Goal: Task Accomplishment & Management: Manage account settings

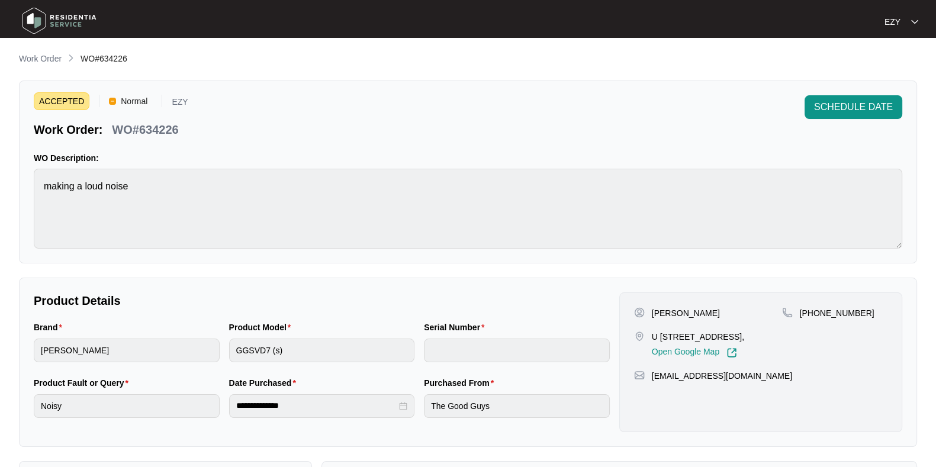
click at [53, 50] on main "**********" at bounding box center [468, 392] width 936 height 785
click at [56, 61] on p "Work Order" at bounding box center [40, 59] width 43 height 12
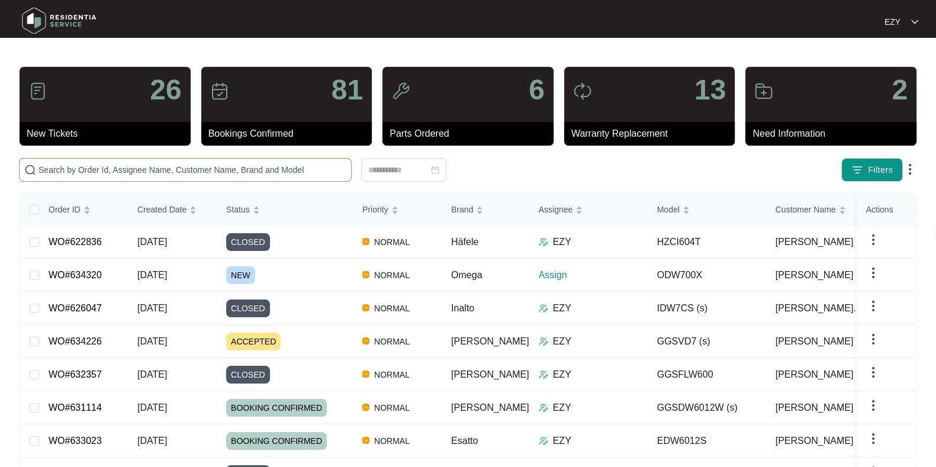
click at [273, 176] on span at bounding box center [185, 170] width 333 height 24
paste input "631822"
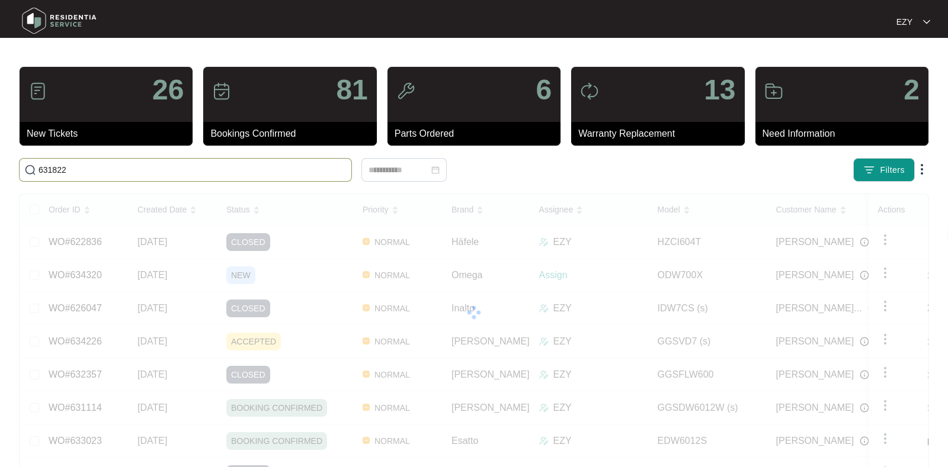
type input "631822"
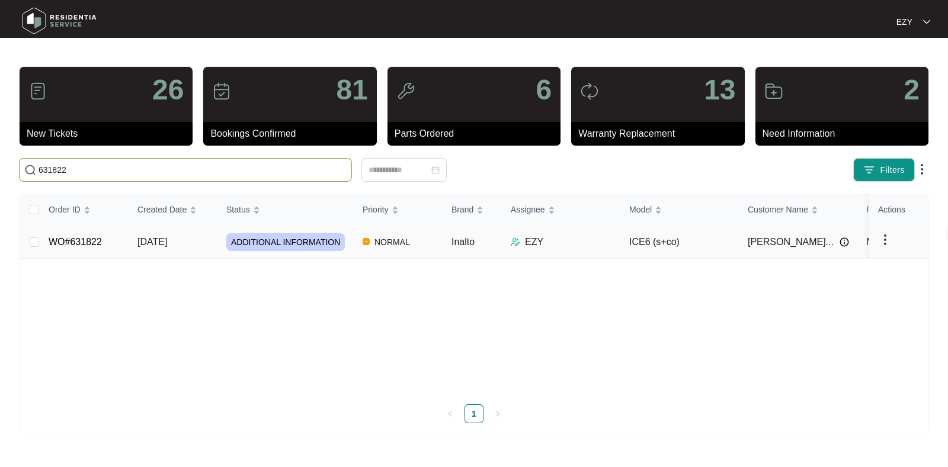
click at [203, 238] on td "[DATE]" at bounding box center [172, 242] width 89 height 33
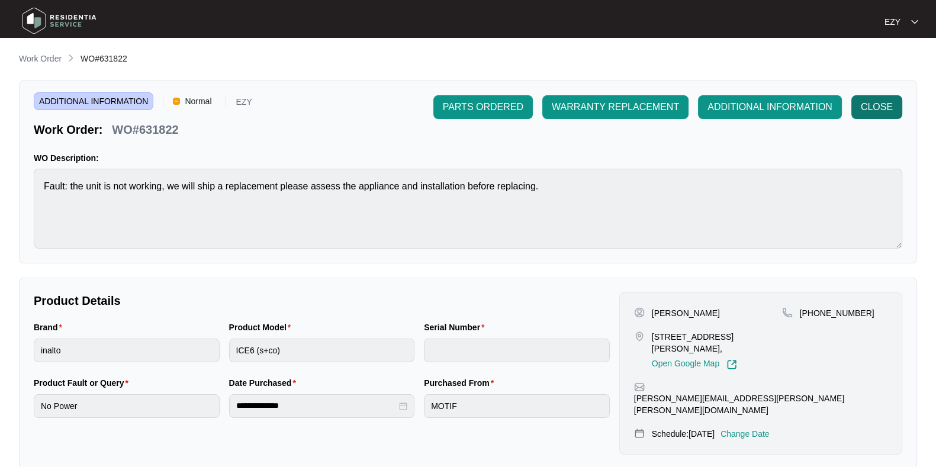
click at [883, 110] on span "CLOSE" at bounding box center [877, 107] width 32 height 14
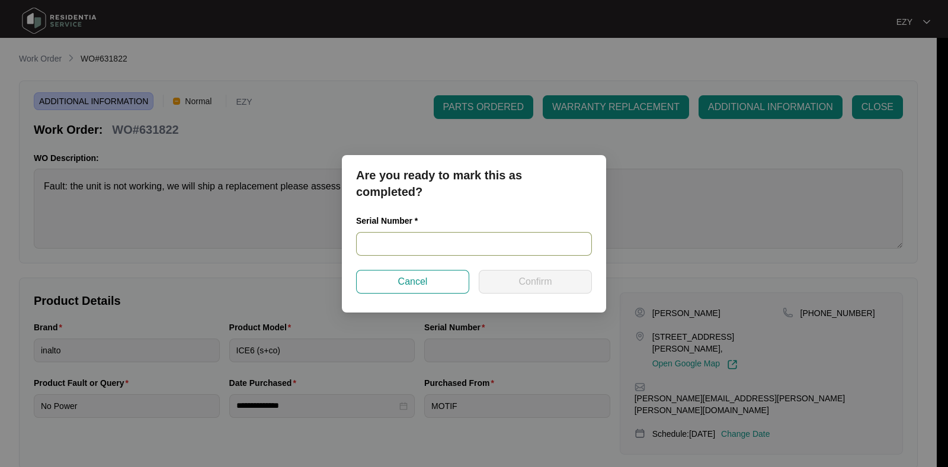
click at [504, 248] on input "text" at bounding box center [474, 244] width 236 height 24
paste input "91244300060"
type input "91244300060"
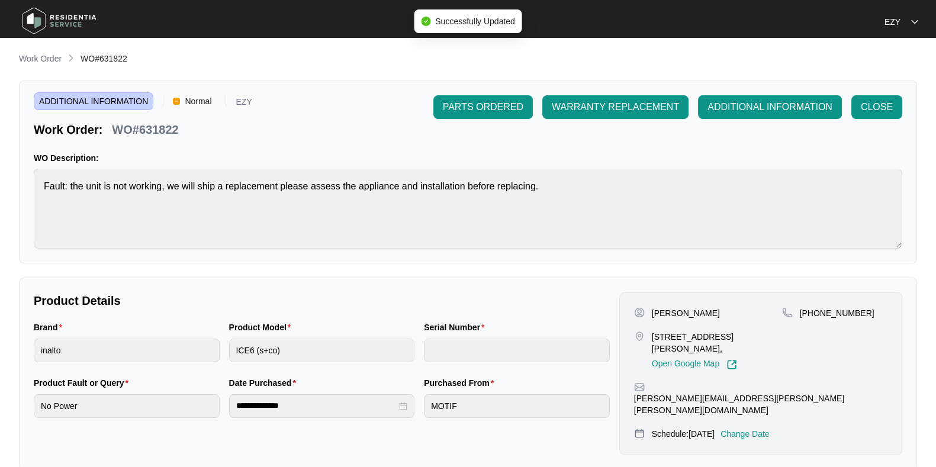
type input "91244300060"
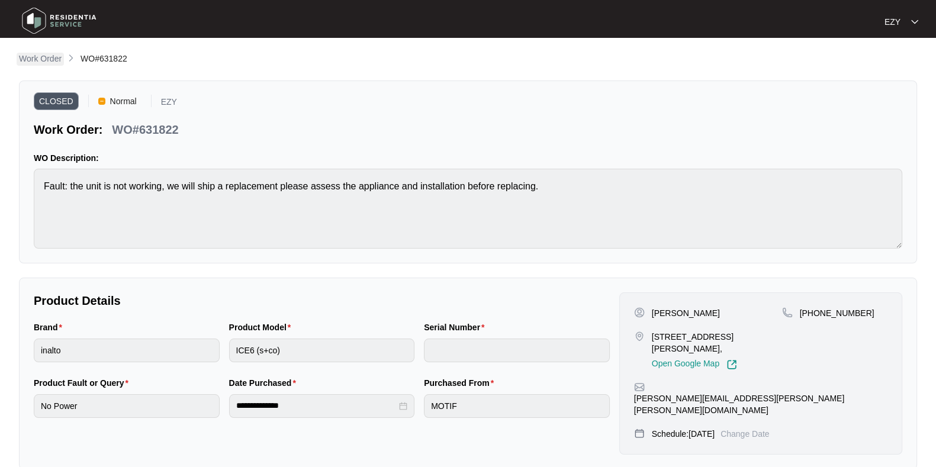
click at [49, 61] on p "Work Order" at bounding box center [40, 59] width 43 height 12
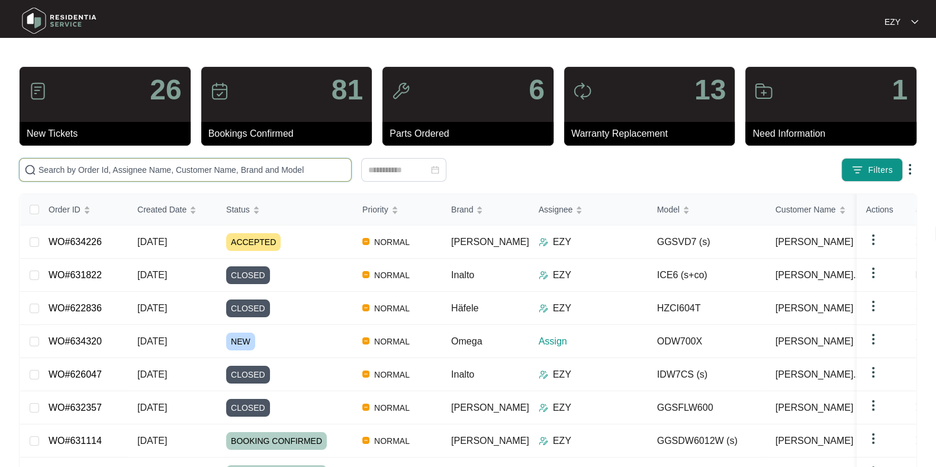
click at [275, 174] on input "text" at bounding box center [192, 169] width 308 height 13
paste input "628020"
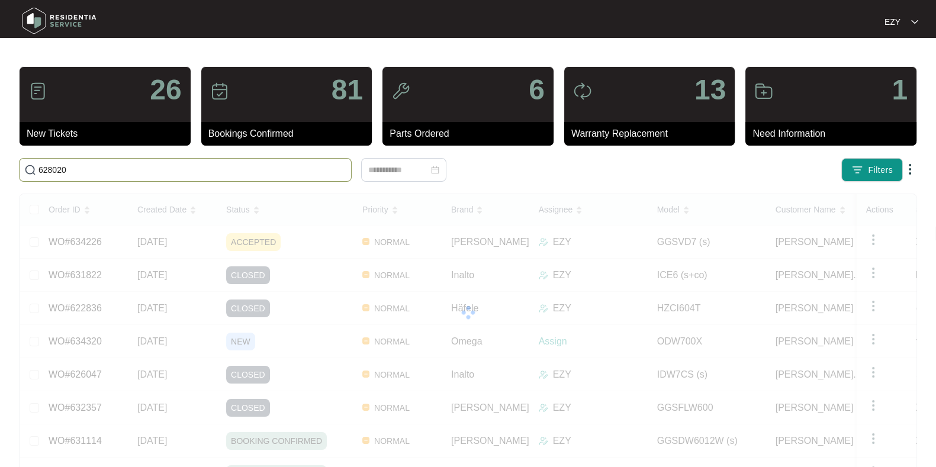
type input "628020"
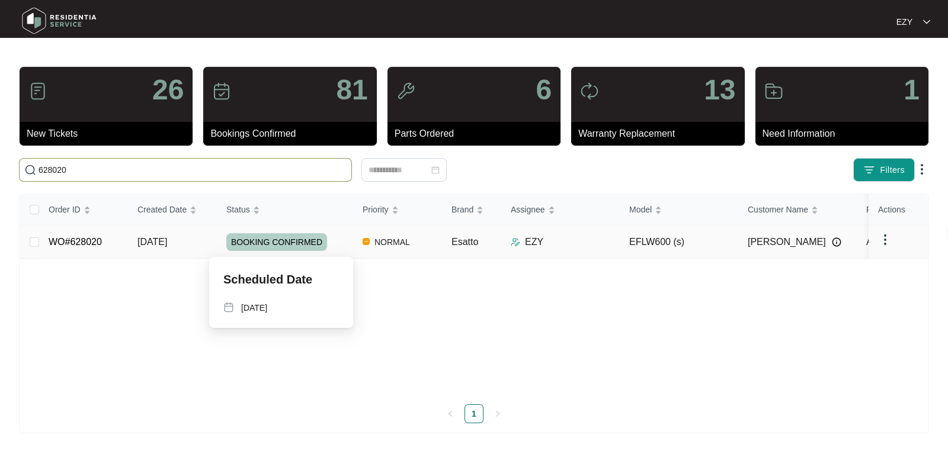
click at [339, 239] on div "BOOKING CONFIRMED" at bounding box center [289, 242] width 127 height 18
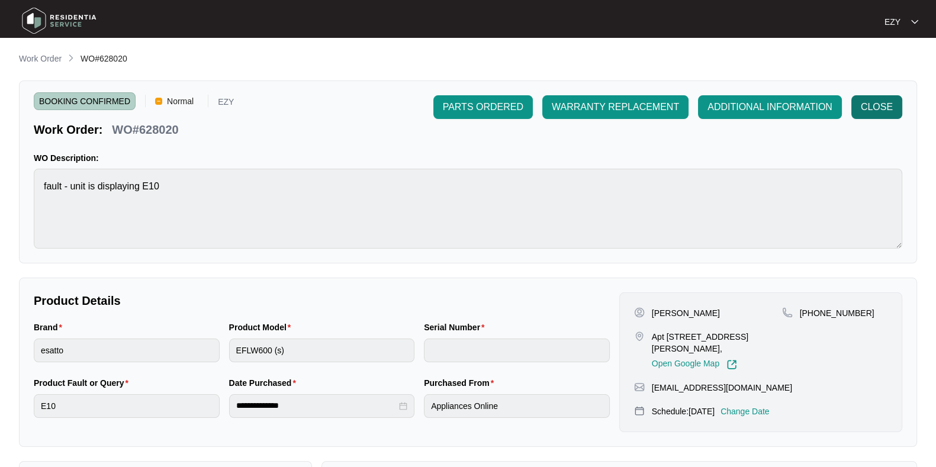
click at [882, 102] on span "CLOSE" at bounding box center [877, 107] width 32 height 14
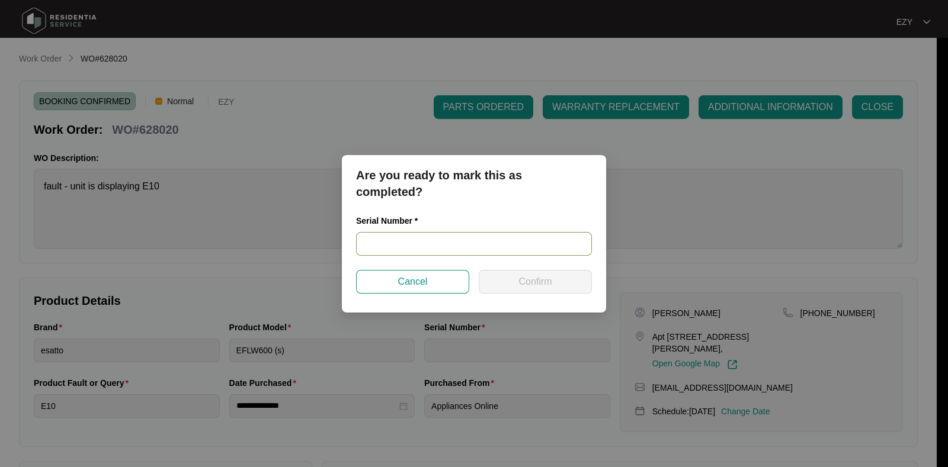
click at [463, 241] on input "text" at bounding box center [474, 244] width 236 height 24
paste input "540P376420145085S00251"
type input "540P376420145085S00251"
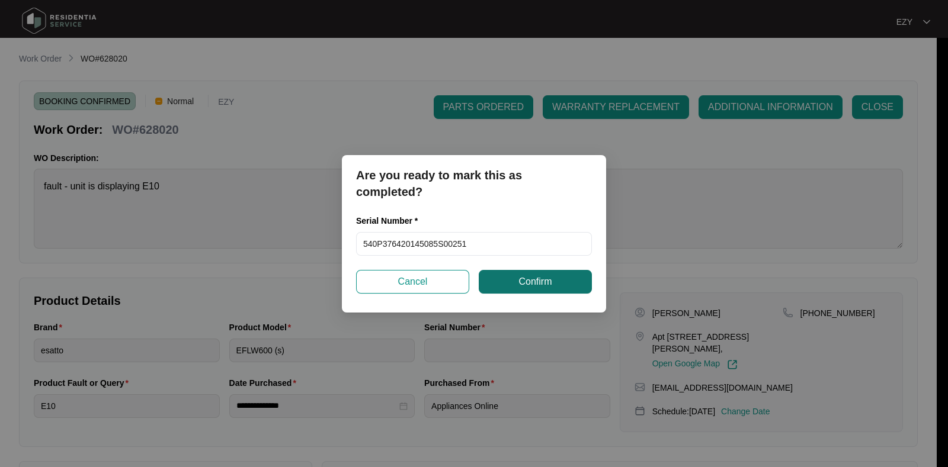
click at [525, 282] on span "Confirm" at bounding box center [534, 282] width 33 height 14
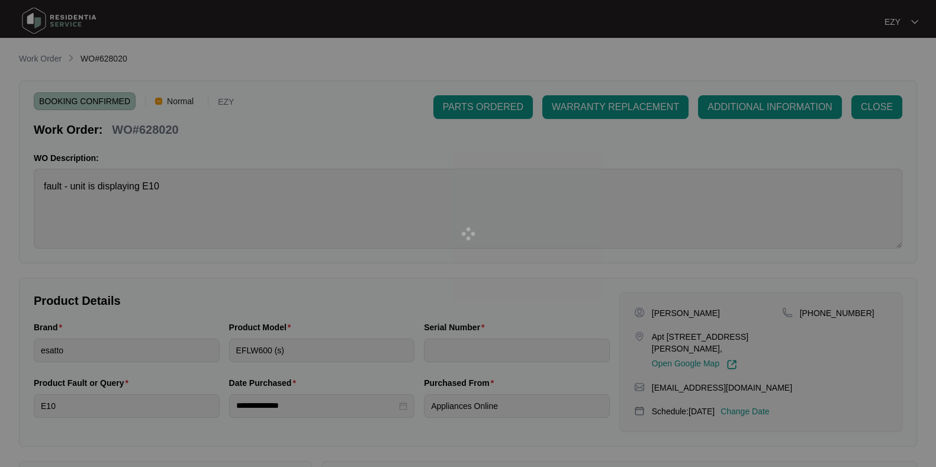
type input "540P376420145085S00251"
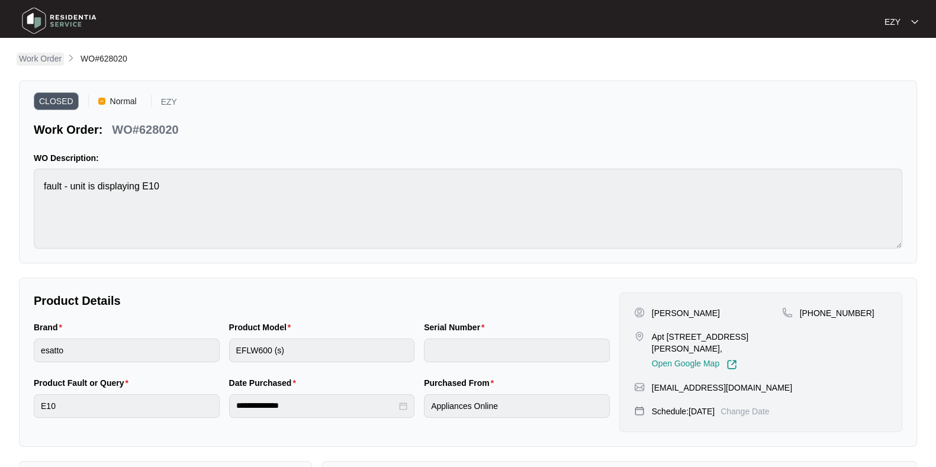
click at [36, 55] on p "Work Order" at bounding box center [40, 59] width 43 height 12
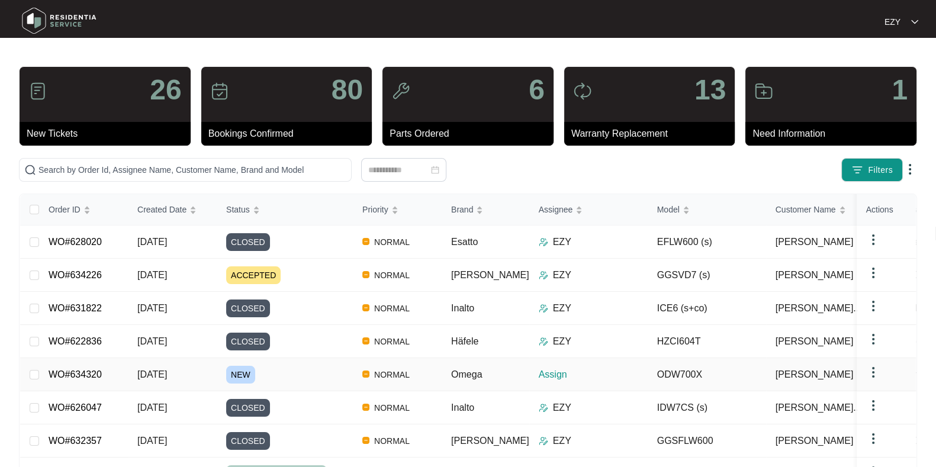
click at [290, 370] on div "NEW" at bounding box center [289, 375] width 127 height 18
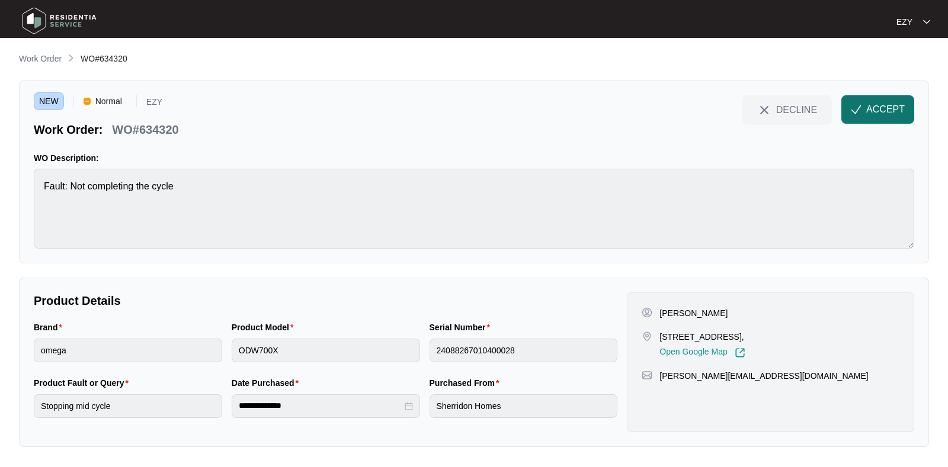
click at [882, 120] on button "ACCEPT" at bounding box center [877, 109] width 73 height 28
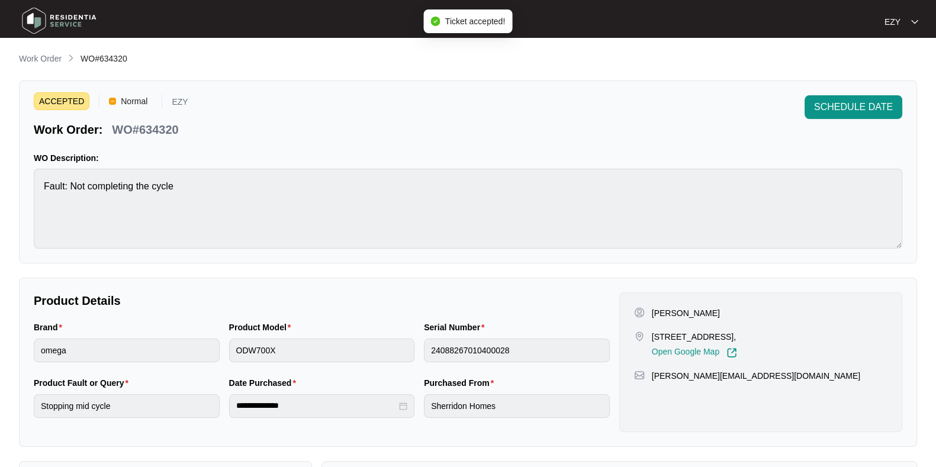
click at [139, 130] on p "WO#634320" at bounding box center [145, 129] width 66 height 17
copy div "WO#634320 SCHEDULE DATE"
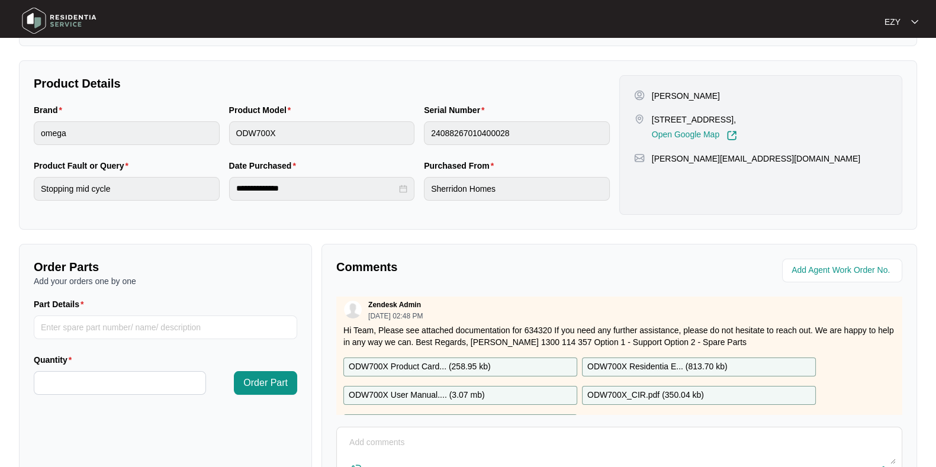
scroll to position [5, 0]
click at [665, 110] on div "[PERSON_NAME] [STREET_ADDRESS], Open Google Map" at bounding box center [708, 115] width 148 height 51
click at [663, 137] on link "Open Google Map" at bounding box center [694, 135] width 85 height 11
click at [692, 117] on p "[STREET_ADDRESS]," at bounding box center [694, 120] width 85 height 12
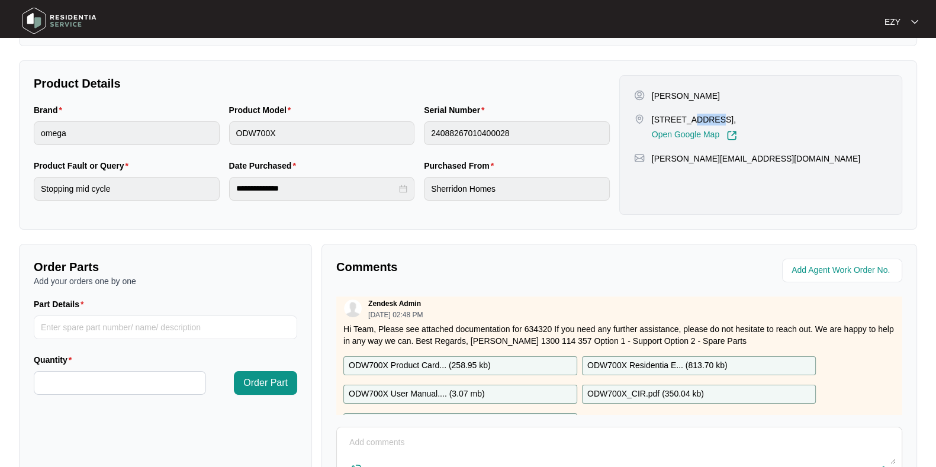
click at [692, 117] on p "[STREET_ADDRESS]," at bounding box center [694, 120] width 85 height 12
copy p "[STREET_ADDRESS],"
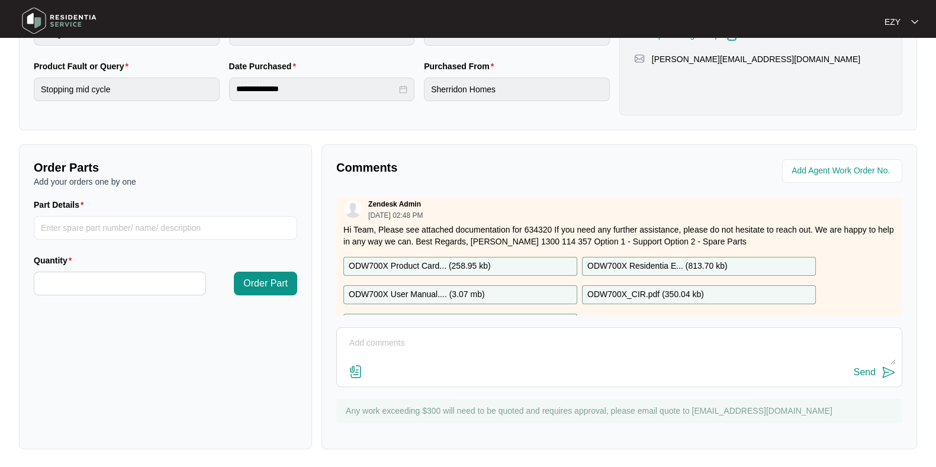
click at [467, 354] on textarea at bounding box center [619, 349] width 553 height 31
click at [595, 324] on div "Comments Zendesk Admin [DATE] 02:48 PM Hi Team, Please see attached documentati…" at bounding box center [620, 297] width 596 height 305
click at [604, 334] on textarea "Hey team, could we please have a phone number for this job? :)" at bounding box center [619, 349] width 553 height 31
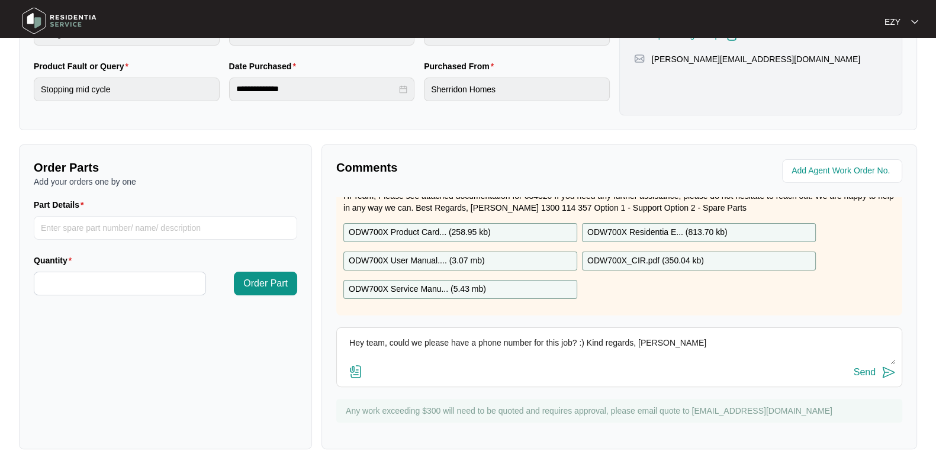
type textarea "Hey team, could we please have a phone number for this job? :) Kind regards, [P…"
click at [865, 374] on div "Send" at bounding box center [865, 372] width 22 height 11
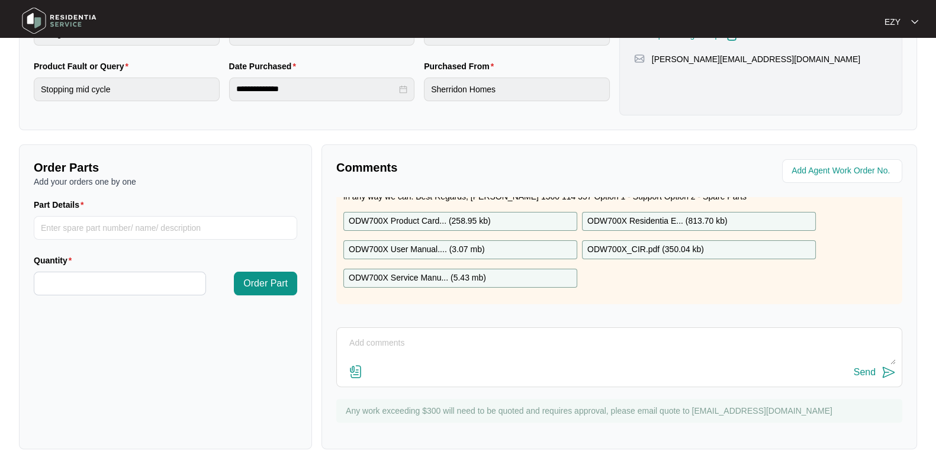
click at [536, 215] on div "ODW700X Product Card... ( 258.95 kb )" at bounding box center [461, 221] width 234 height 19
click at [530, 249] on div "ODW700X User Manual.... ( 3.07 mb )" at bounding box center [461, 249] width 234 height 19
click at [530, 277] on div "ODW700X Service Manu... ( 5.43 mb )" at bounding box center [461, 278] width 234 height 19
click at [649, 215] on p "ODW700X Residentia E... ( 813.70 kb )" at bounding box center [658, 221] width 140 height 13
click at [644, 249] on p "ODW700X_CIR.pdf ( 350.04 kb )" at bounding box center [646, 249] width 117 height 13
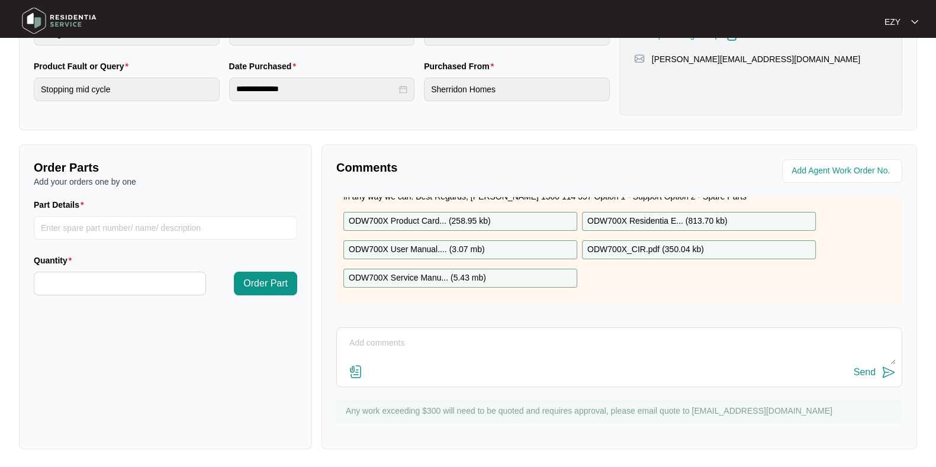
click at [660, 222] on p "ODW700X Residentia E... ( 813.70 kb )" at bounding box center [658, 221] width 140 height 13
click at [547, 241] on div "ODW700X User Manual.... ( 3.07 mb )" at bounding box center [461, 249] width 234 height 19
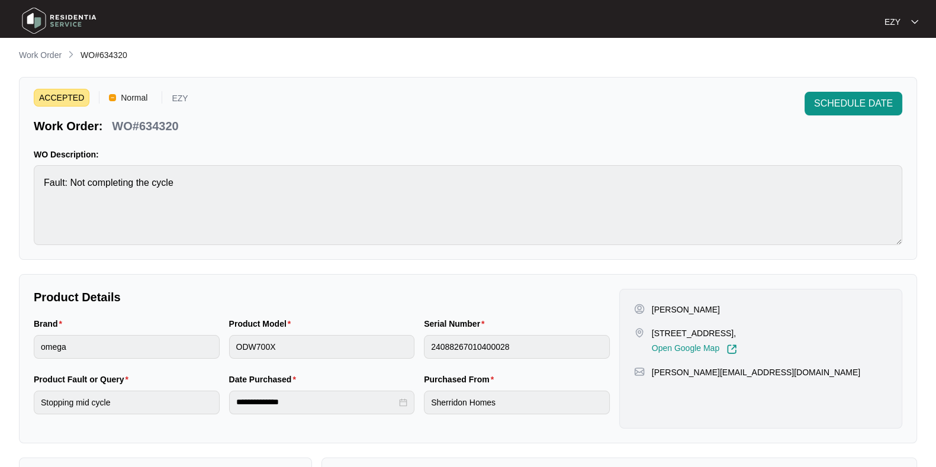
scroll to position [0, 0]
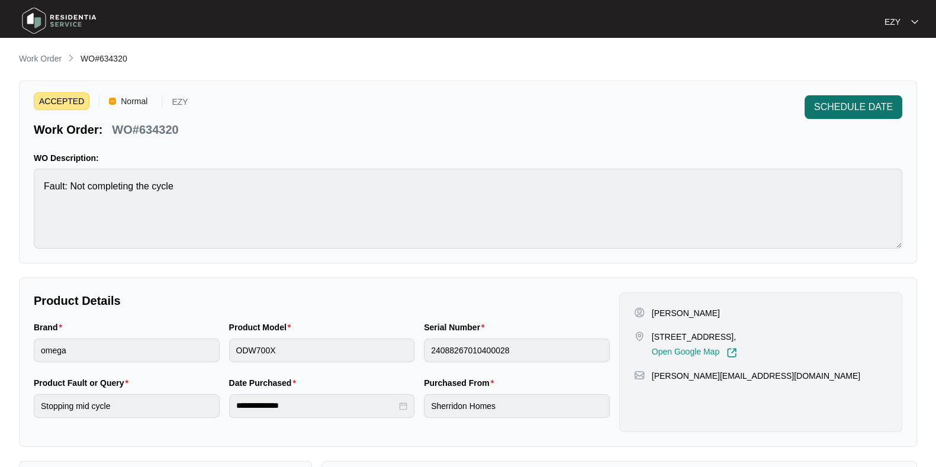
click at [857, 105] on span "SCHEDULE DATE" at bounding box center [853, 107] width 79 height 14
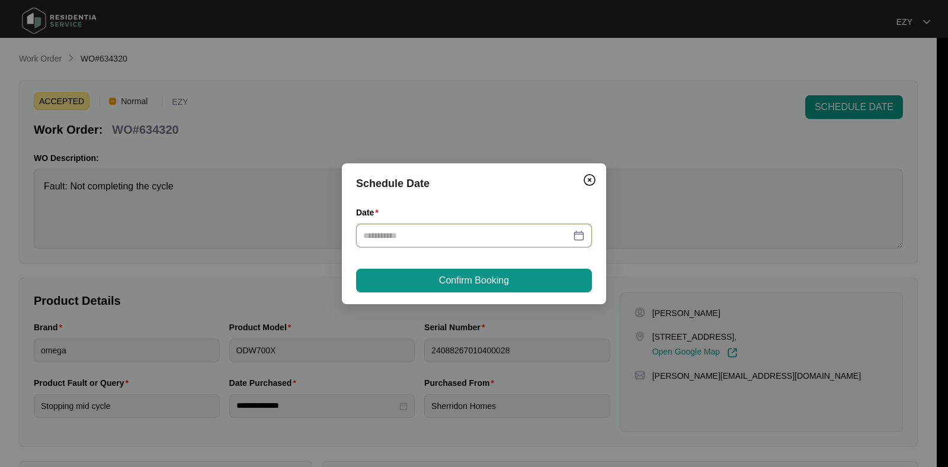
click at [485, 239] on input "Date" at bounding box center [466, 235] width 207 height 13
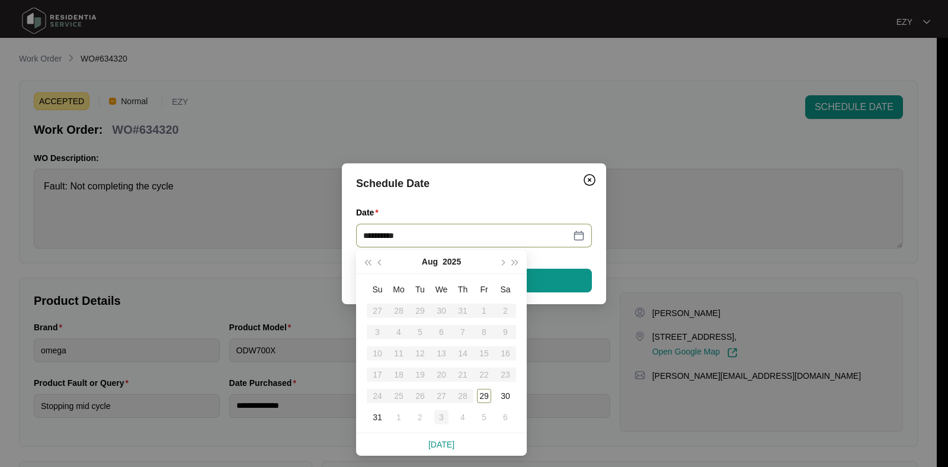
type input "**********"
click at [440, 425] on td "3" at bounding box center [441, 417] width 21 height 21
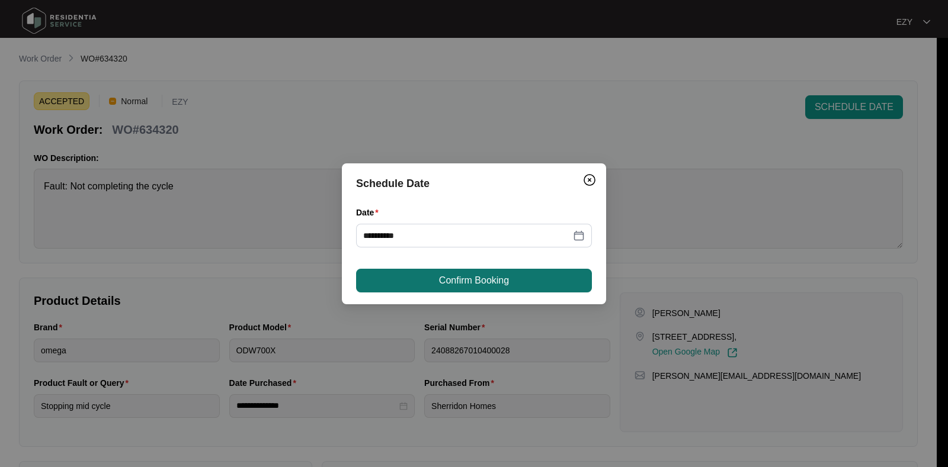
click at [474, 283] on span "Confirm Booking" at bounding box center [474, 281] width 70 height 14
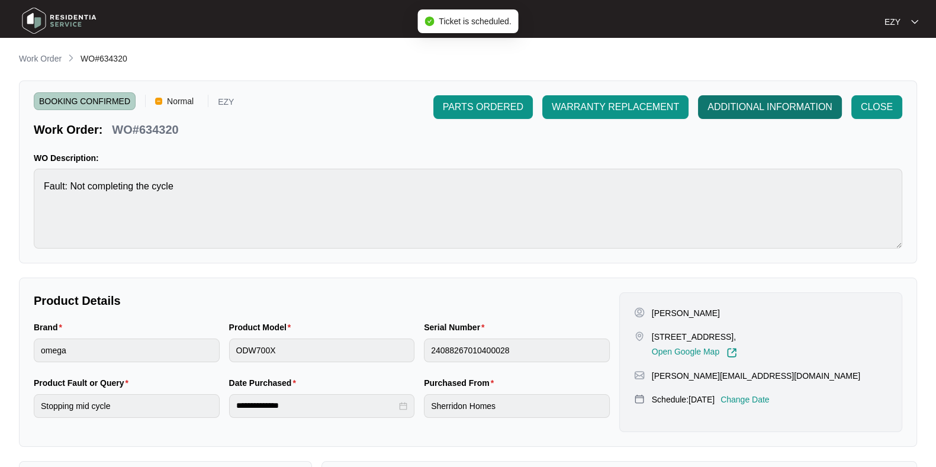
click at [758, 96] on button "ADDITIONAL INFORMATION" at bounding box center [770, 107] width 144 height 24
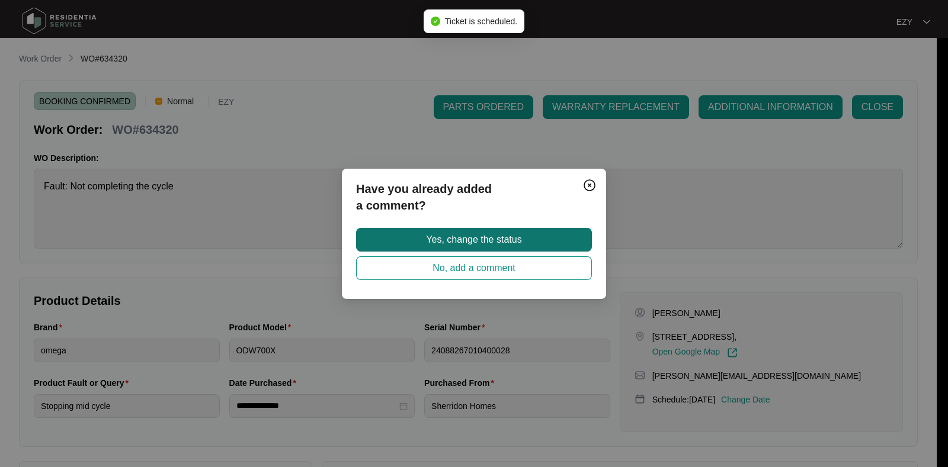
click at [502, 233] on span "Yes, change the status" at bounding box center [473, 240] width 95 height 14
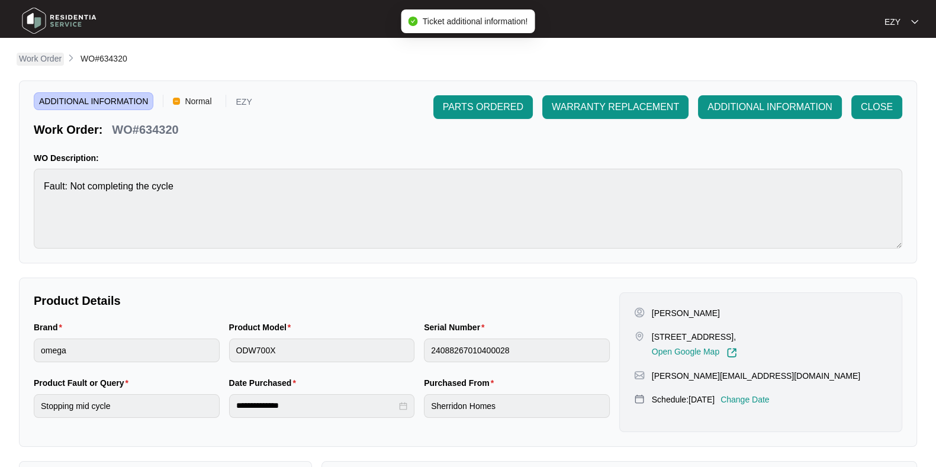
click at [34, 57] on p "Work Order" at bounding box center [40, 59] width 43 height 12
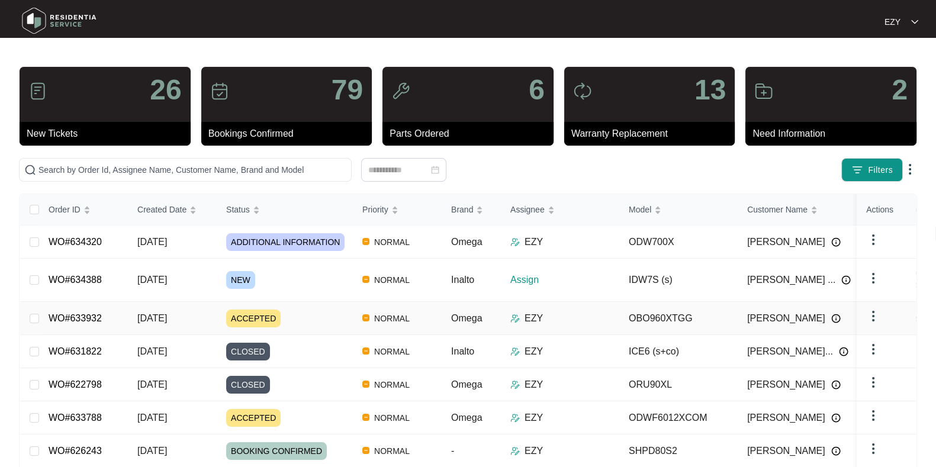
click at [326, 310] on div "ACCEPTED" at bounding box center [289, 319] width 127 height 18
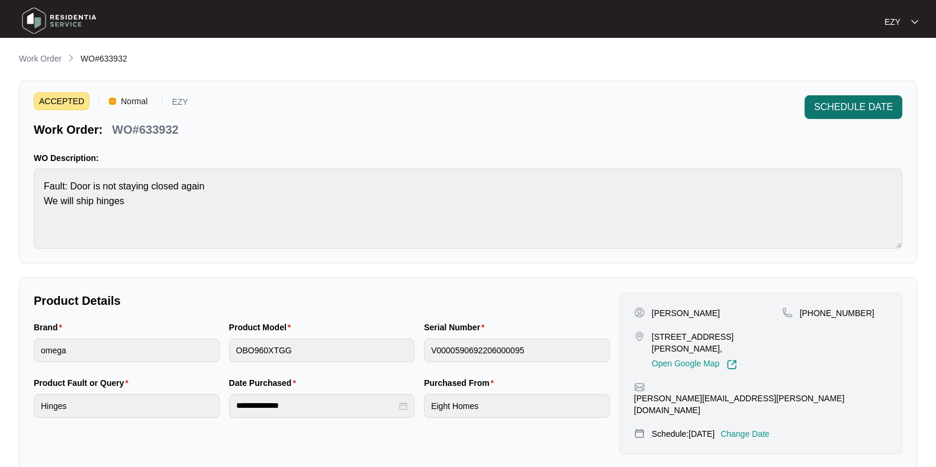
click at [846, 114] on span "SCHEDULE DATE" at bounding box center [853, 107] width 79 height 14
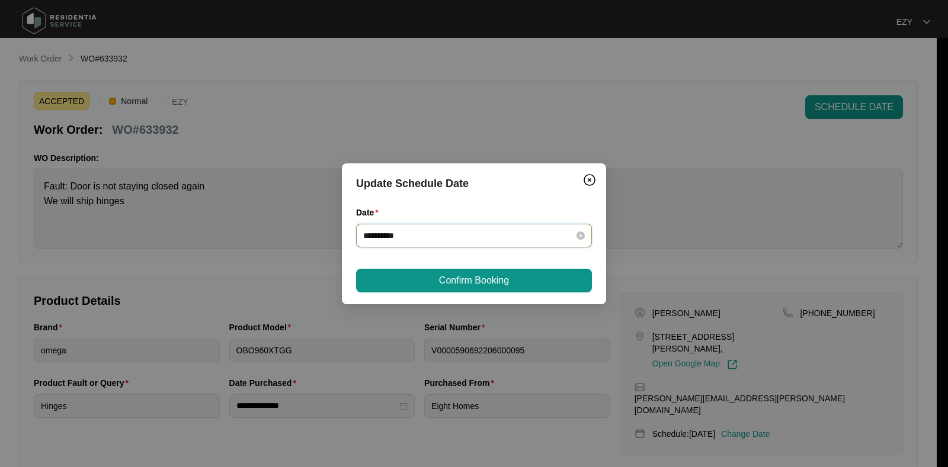
click at [456, 240] on input "**********" at bounding box center [466, 235] width 207 height 13
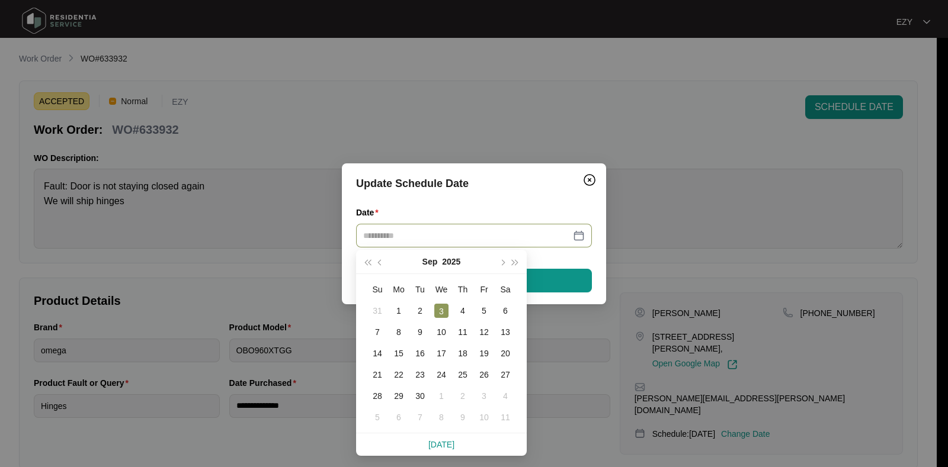
type input "**********"
click at [560, 274] on button "Confirm Booking" at bounding box center [474, 281] width 236 height 24
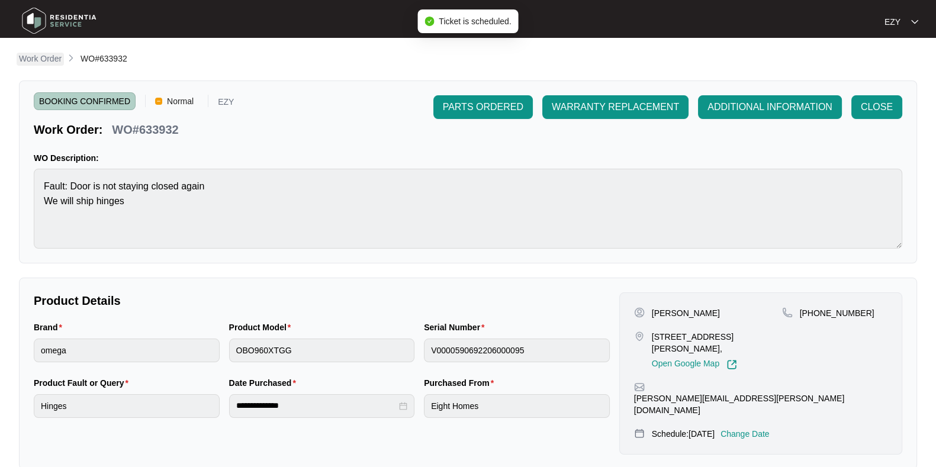
click at [33, 59] on p "Work Order" at bounding box center [40, 59] width 43 height 12
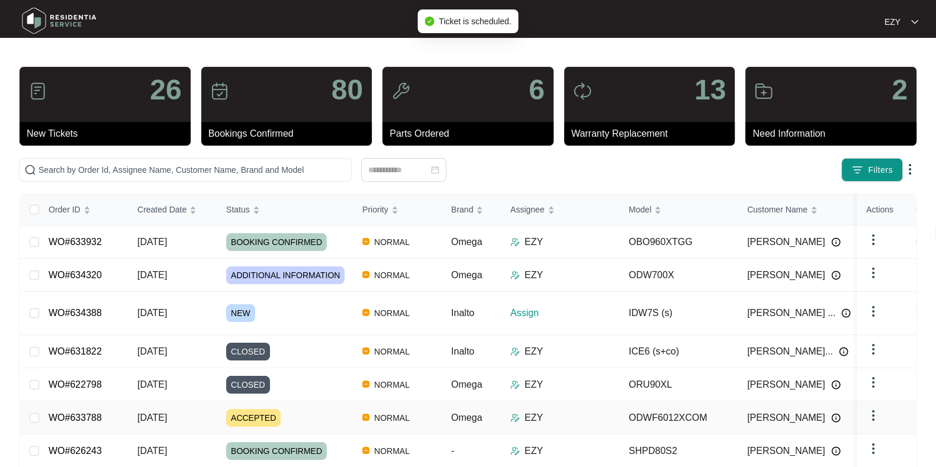
click at [313, 409] on div "ACCEPTED" at bounding box center [289, 418] width 127 height 18
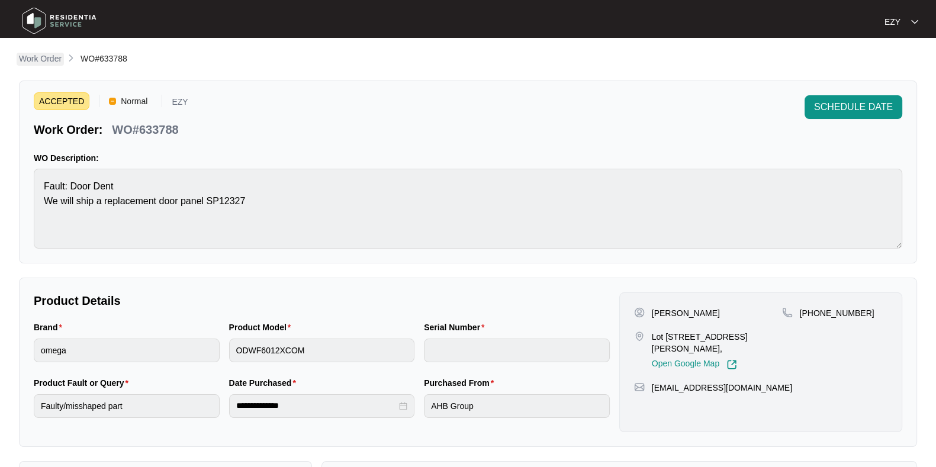
click at [47, 55] on p "Work Order" at bounding box center [40, 59] width 43 height 12
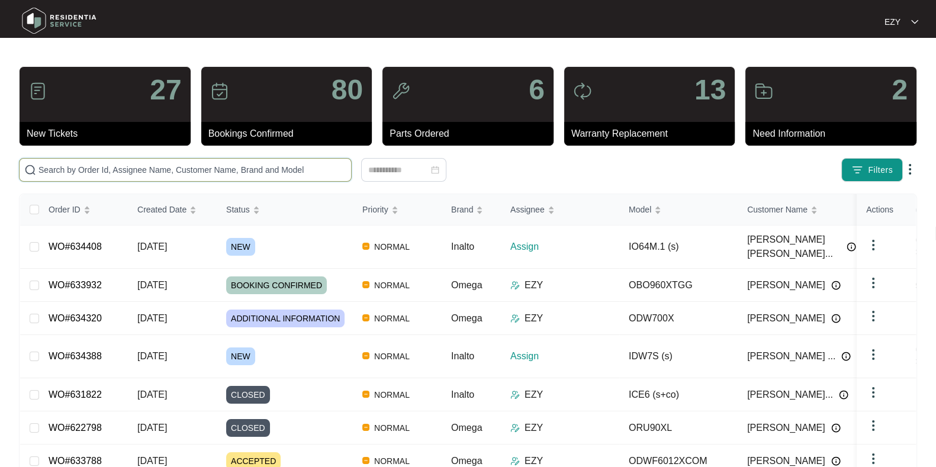
click at [106, 171] on input "text" at bounding box center [192, 169] width 308 height 13
type input "[PERSON_NAME]"
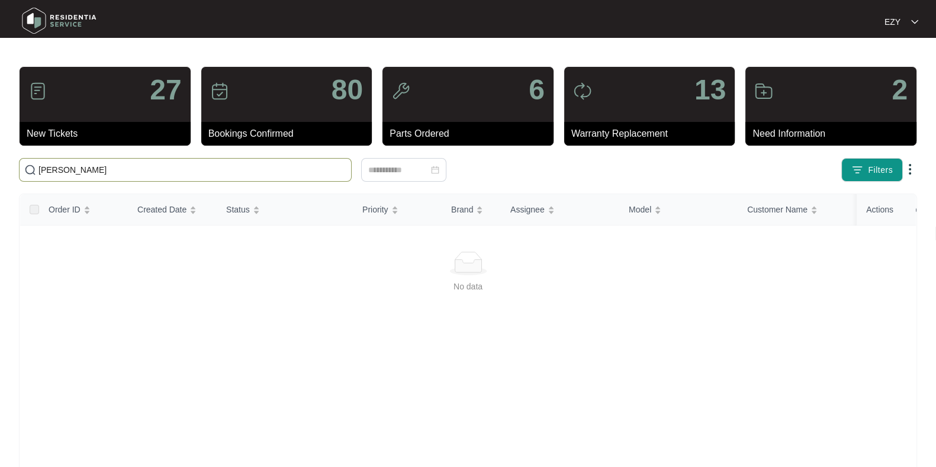
click at [158, 175] on input "[PERSON_NAME]" at bounding box center [192, 169] width 308 height 13
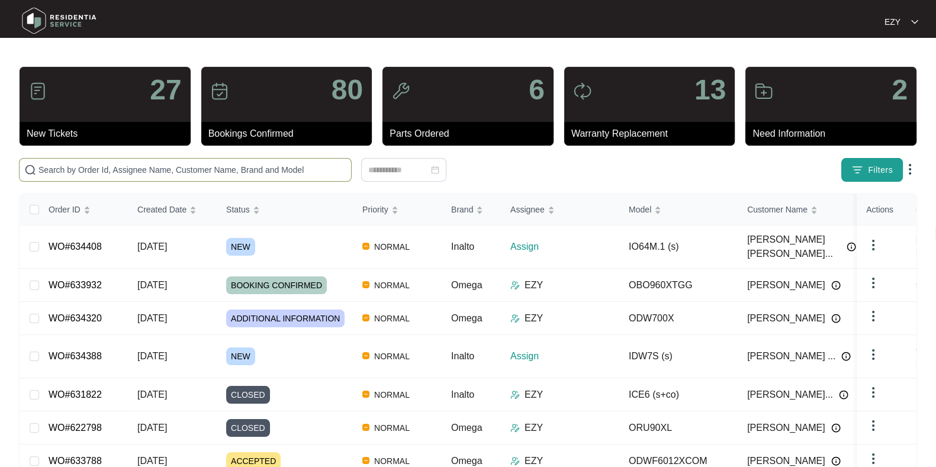
click at [886, 169] on span "Filters" at bounding box center [880, 170] width 25 height 12
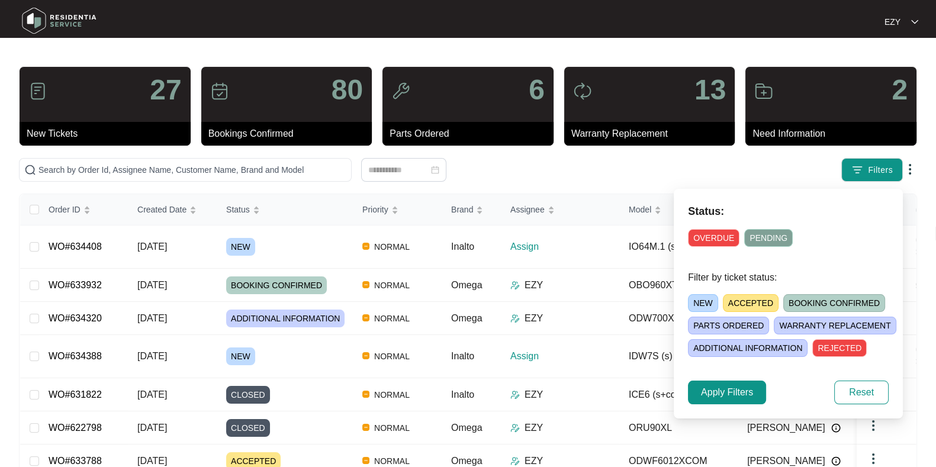
click at [713, 293] on div "NEW ACCEPTED BOOKING CONFIRMED [PERSON_NAME] ORDERED [PERSON_NAME] REPLACEMENT …" at bounding box center [802, 324] width 229 height 68
drag, startPoint x: 703, startPoint y: 295, endPoint x: 693, endPoint y: 301, distance: 12.0
click at [693, 301] on span "NEW" at bounding box center [703, 303] width 30 height 18
click at [726, 384] on button "Apply Filters" at bounding box center [727, 393] width 78 height 24
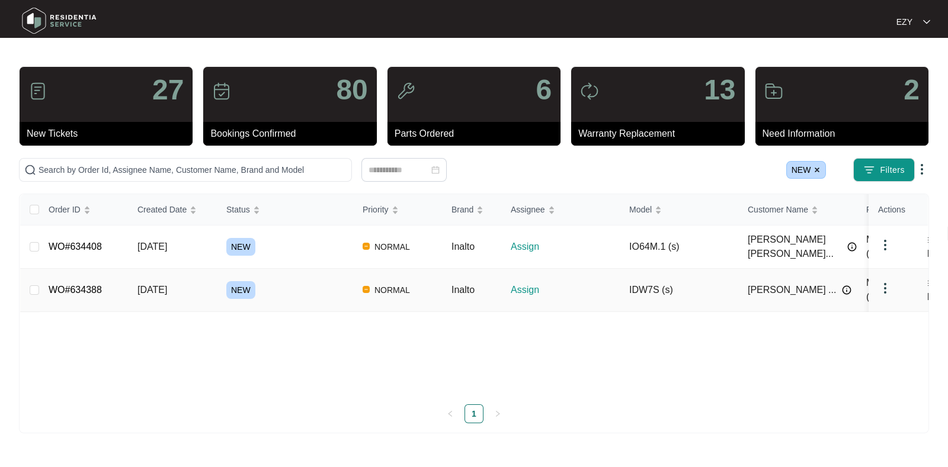
click at [326, 281] on div "NEW" at bounding box center [289, 290] width 127 height 18
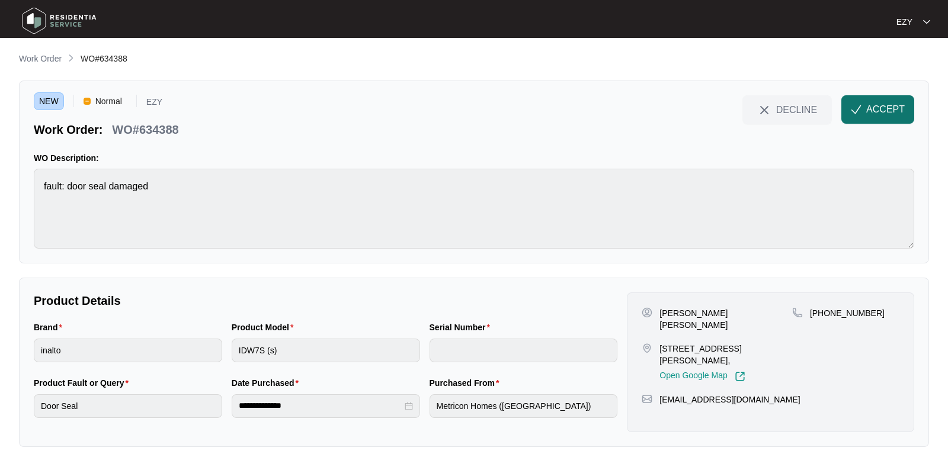
click at [875, 109] on span "ACCEPT" at bounding box center [885, 109] width 38 height 14
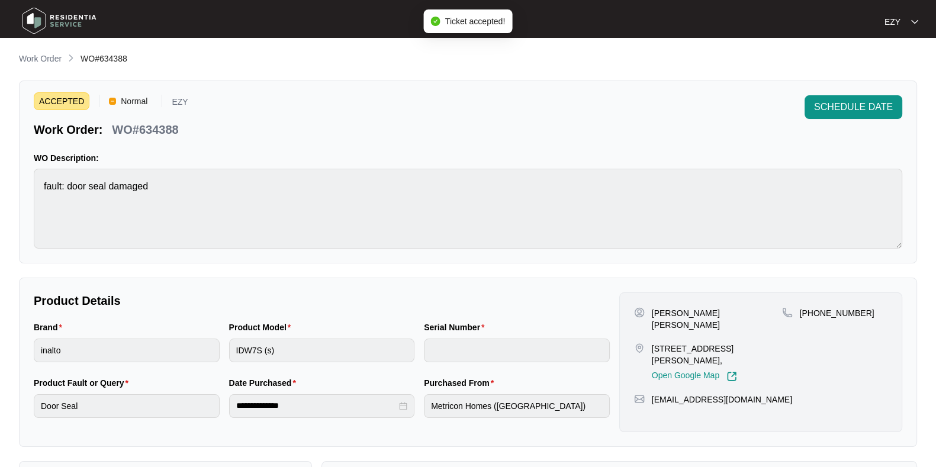
click at [139, 124] on p "WO#634388" at bounding box center [145, 129] width 66 height 17
copy div "WO#634388 SCHEDULE DATE"
click at [655, 307] on p "[PERSON_NAME] [PERSON_NAME]" at bounding box center [717, 319] width 130 height 24
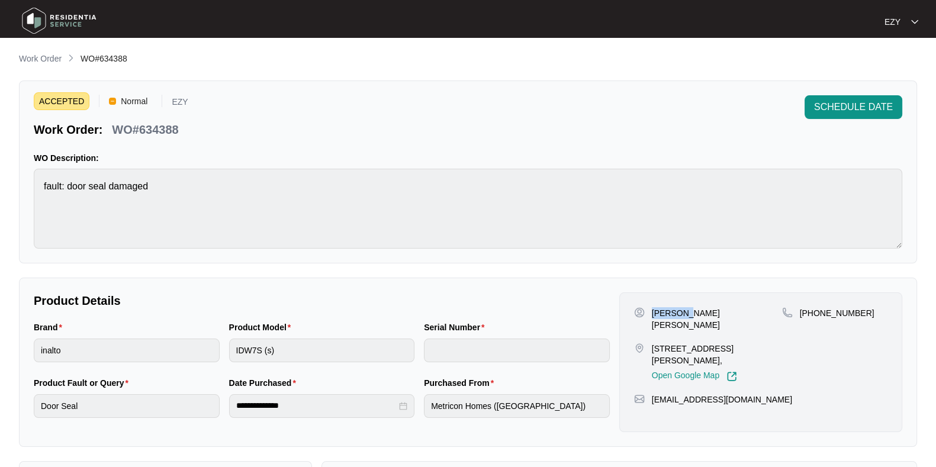
click at [655, 307] on p "[PERSON_NAME] [PERSON_NAME]" at bounding box center [717, 319] width 130 height 24
copy p "[PERSON_NAME] [PERSON_NAME]"
click at [655, 307] on p "[PERSON_NAME] [PERSON_NAME]" at bounding box center [717, 319] width 130 height 24
click at [672, 343] on p "[STREET_ADDRESS][PERSON_NAME]," at bounding box center [717, 355] width 130 height 24
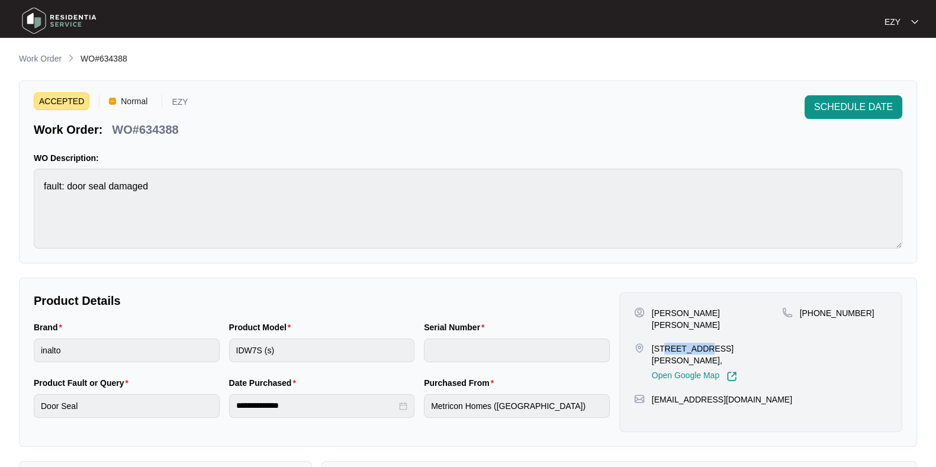
click at [672, 343] on p "[STREET_ADDRESS][PERSON_NAME]," at bounding box center [717, 355] width 130 height 24
copy p "[STREET_ADDRESS][PERSON_NAME],"
click at [672, 343] on p "[STREET_ADDRESS][PERSON_NAME]," at bounding box center [717, 355] width 130 height 24
drag, startPoint x: 865, startPoint y: 312, endPoint x: 813, endPoint y: 312, distance: 52.1
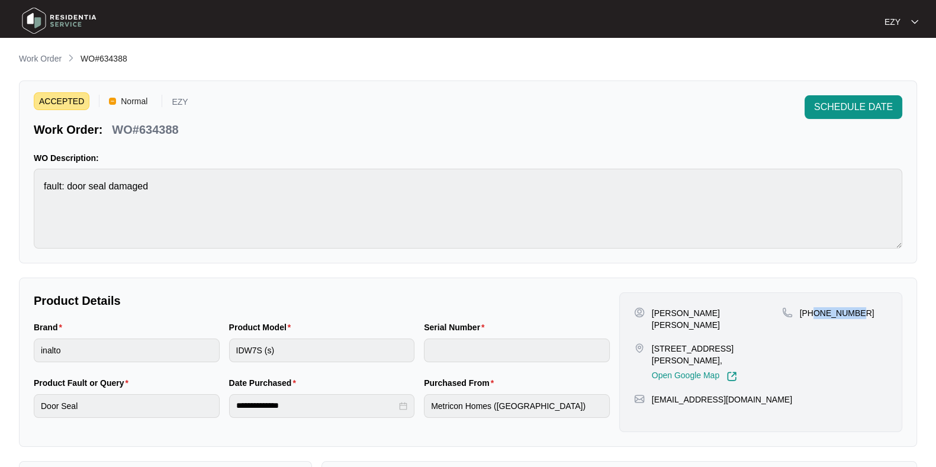
click at [813, 312] on div "[PHONE_NUMBER]" at bounding box center [834, 313] width 105 height 12
copy p "430179472"
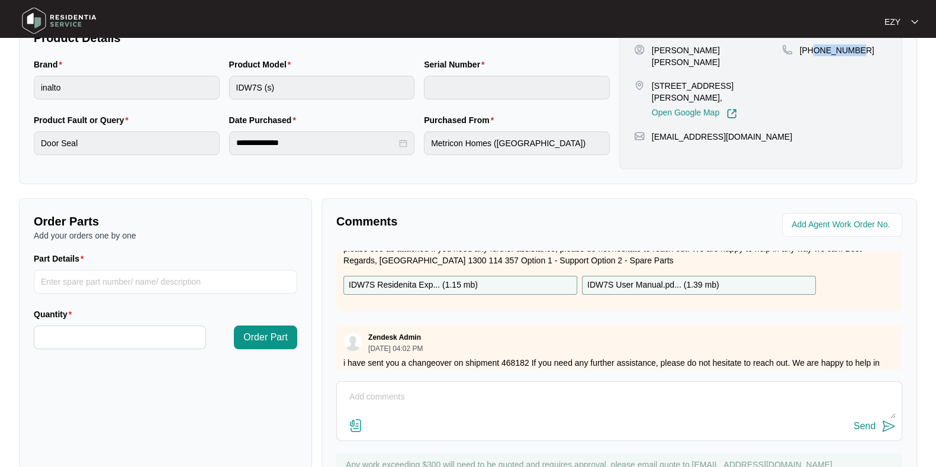
scroll to position [31, 0]
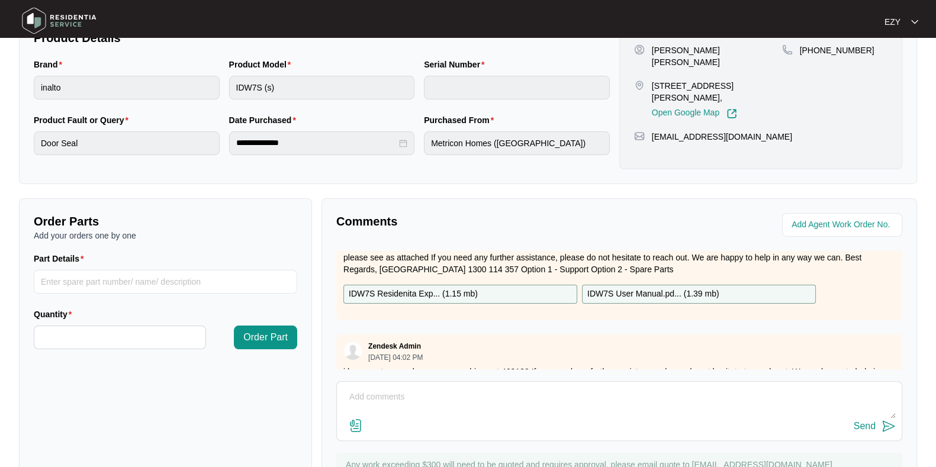
click at [430, 293] on p "IDW7S Residenita Exp... ( 1.15 mb )" at bounding box center [413, 294] width 129 height 13
click at [627, 290] on p "IDW7S User Manual.pd... ( 1.39 mb )" at bounding box center [654, 294] width 132 height 13
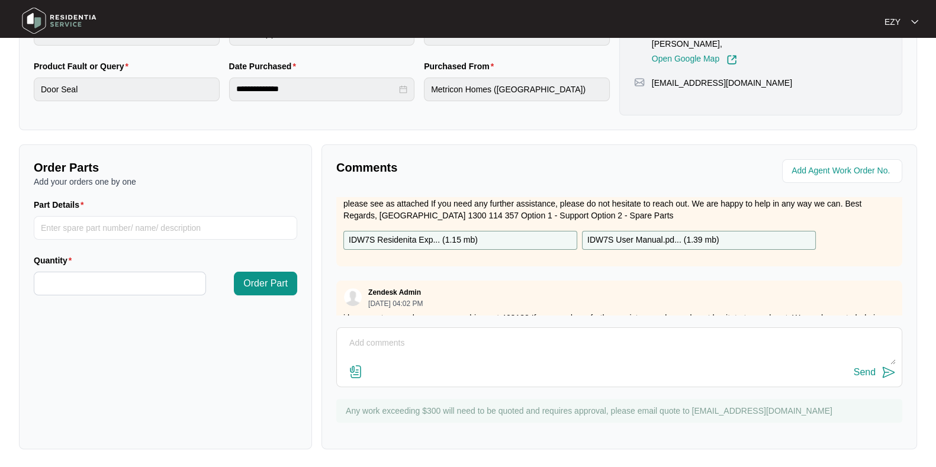
scroll to position [69, 0]
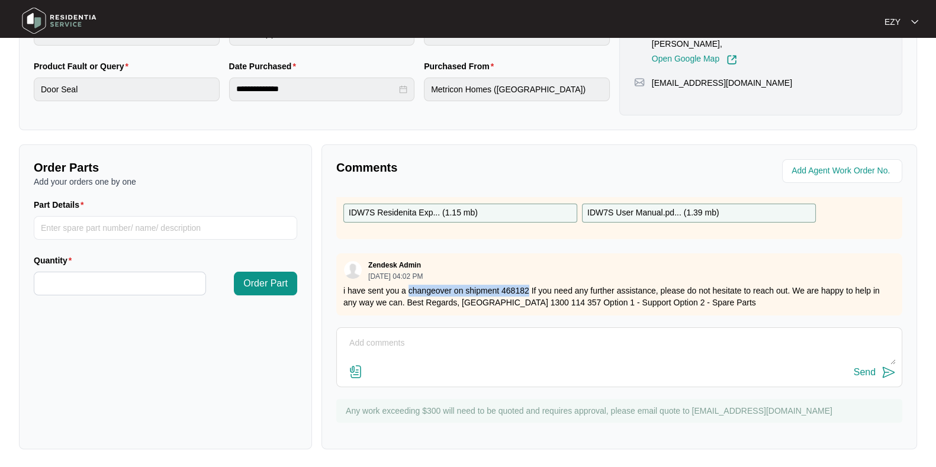
drag, startPoint x: 407, startPoint y: 274, endPoint x: 529, endPoint y: 278, distance: 121.5
click at [529, 285] on p "i have sent you a changeover on shipment 468182 If you need any further assista…" at bounding box center [620, 297] width 552 height 24
copy p "changeover on shipment 468182"
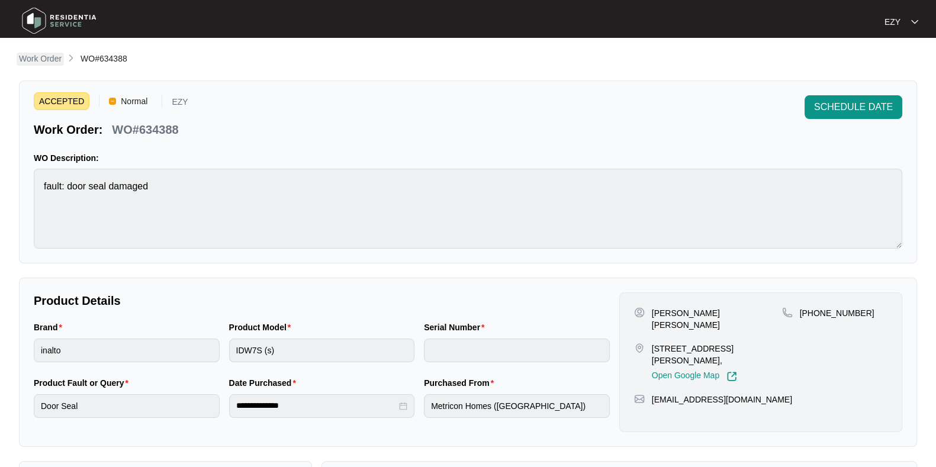
click at [38, 57] on p "Work Order" at bounding box center [40, 59] width 43 height 12
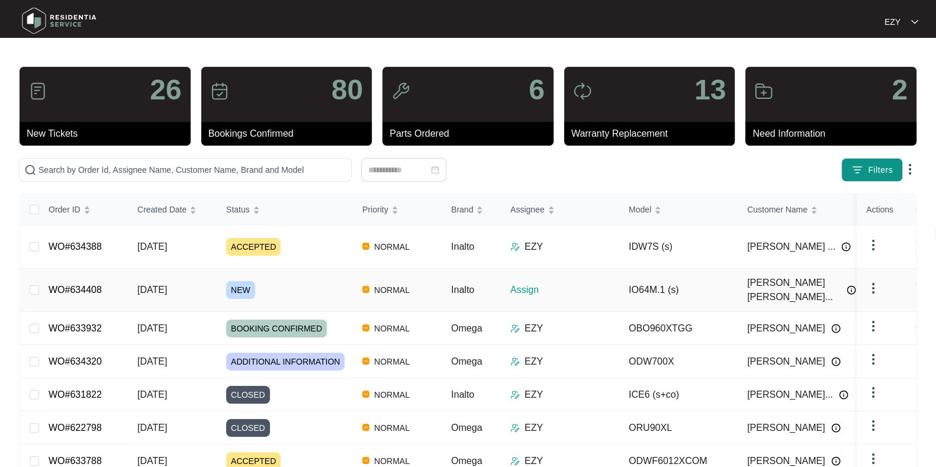
click at [298, 281] on div "NEW" at bounding box center [289, 290] width 127 height 18
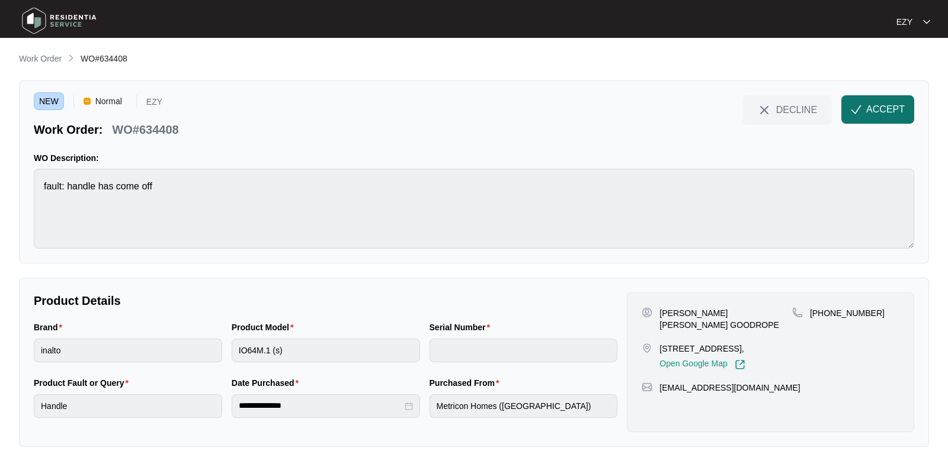
click at [865, 114] on button "ACCEPT" at bounding box center [877, 109] width 73 height 28
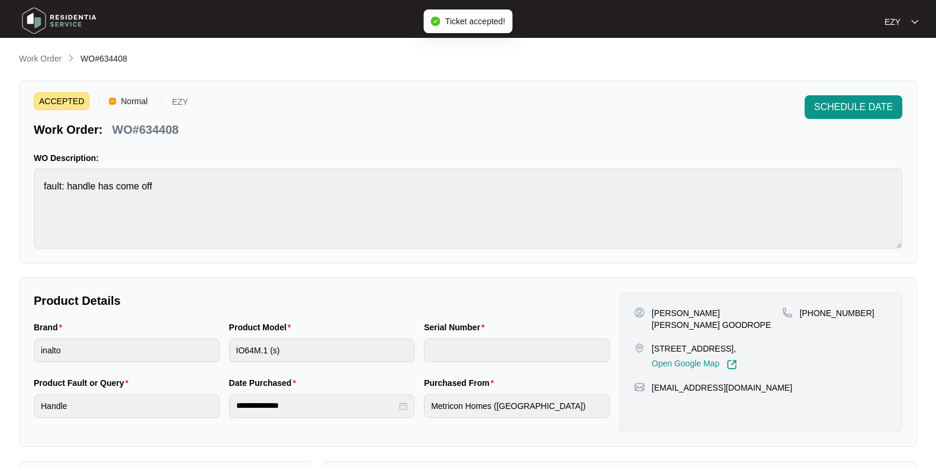
click at [145, 128] on p "WO#634408" at bounding box center [145, 129] width 66 height 17
copy div "WO#634408 SCHEDULE DATE"
click at [678, 344] on p "[STREET_ADDRESS]," at bounding box center [694, 349] width 85 height 12
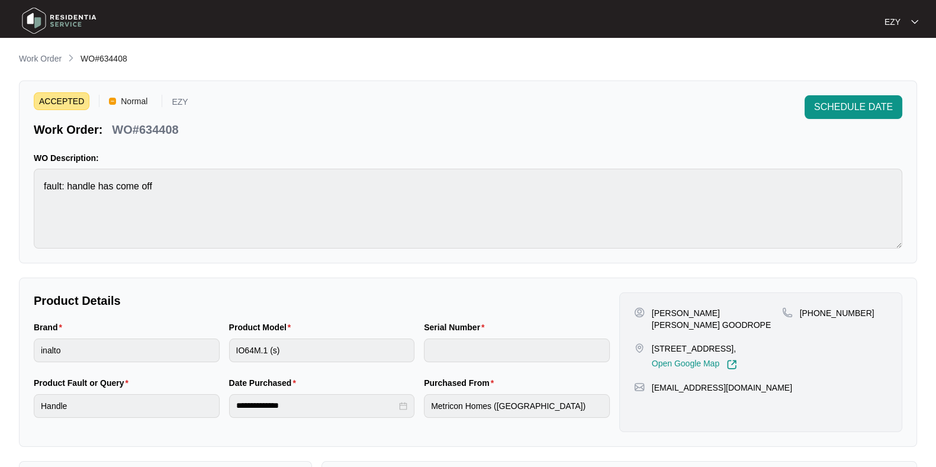
click at [678, 344] on p "[STREET_ADDRESS]," at bounding box center [694, 349] width 85 height 12
copy p "[STREET_ADDRESS],"
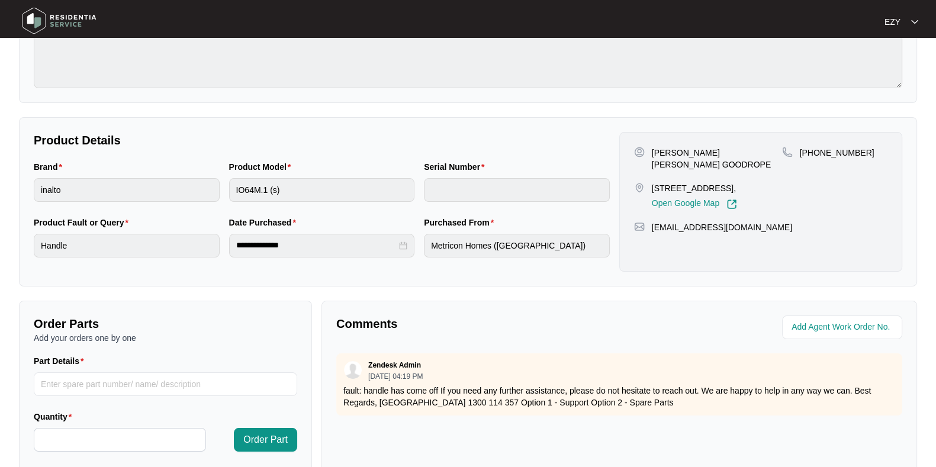
scroll to position [158, 0]
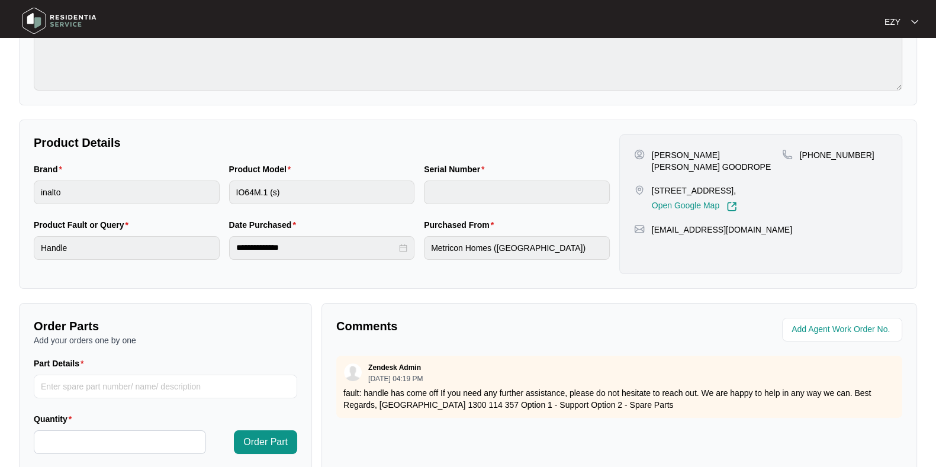
click at [665, 158] on p "[PERSON_NAME] [PERSON_NAME] GOODROPE" at bounding box center [717, 161] width 130 height 24
click at [663, 151] on p "[PERSON_NAME] [PERSON_NAME] GOODROPE" at bounding box center [717, 161] width 130 height 24
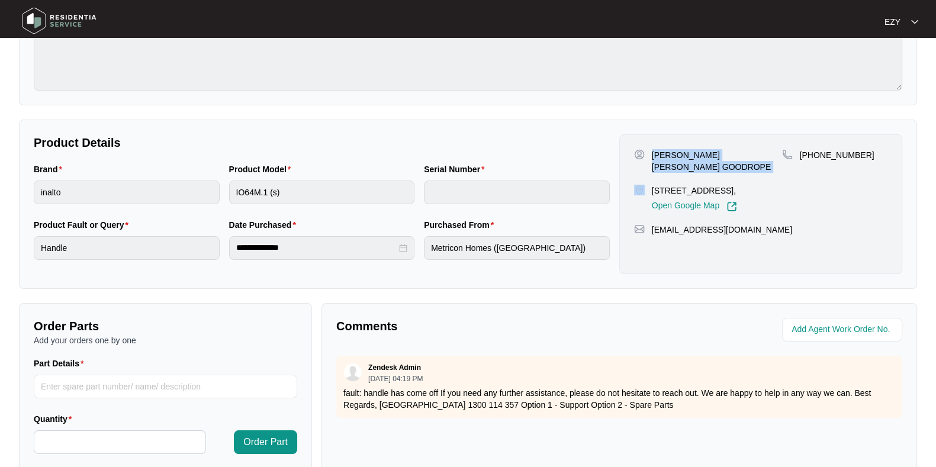
click at [663, 151] on p "[PERSON_NAME] [PERSON_NAME] GOODROPE" at bounding box center [717, 161] width 130 height 24
drag, startPoint x: 855, startPoint y: 150, endPoint x: 814, endPoint y: 152, distance: 40.9
click at [814, 152] on div "[PHONE_NUMBER]" at bounding box center [834, 155] width 105 height 12
copy p "421025000"
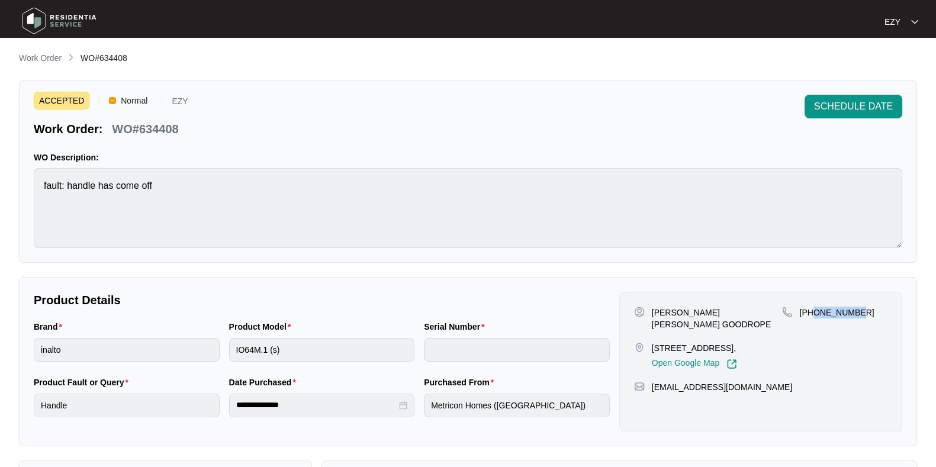
scroll to position [0, 0]
click at [201, 148] on div "ACCEPTED Normal EZY Work Order: WO#634408 SCHEDULE DATE WO Description: fault: …" at bounding box center [468, 172] width 898 height 183
click at [41, 59] on p "Work Order" at bounding box center [40, 59] width 43 height 12
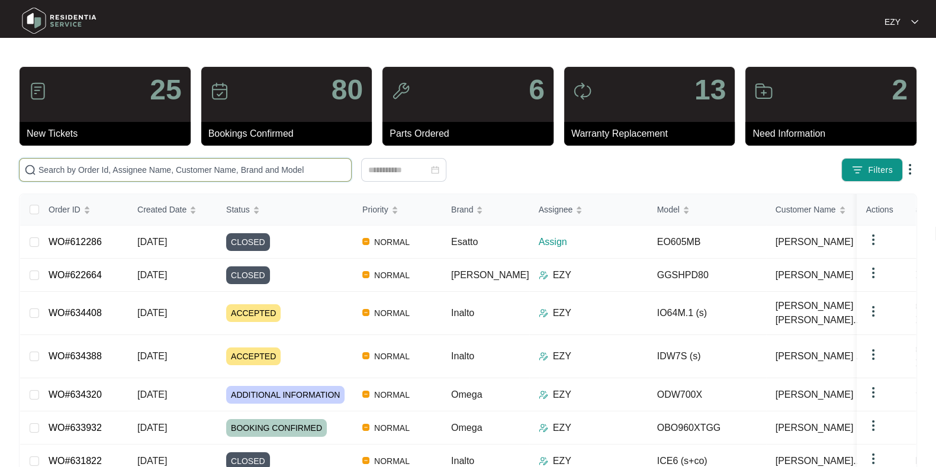
click at [262, 167] on input "text" at bounding box center [192, 169] width 308 height 13
paste input "632365"
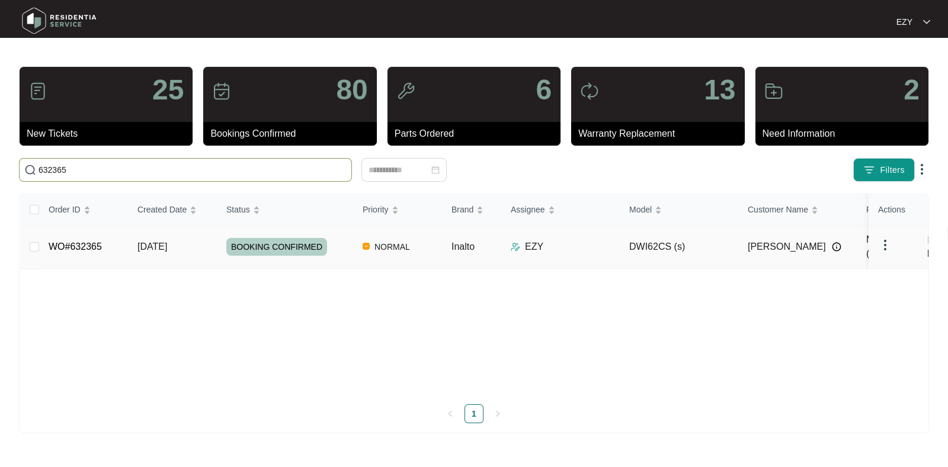
type input "632365"
click at [344, 244] on div "BOOKING CONFIRMED" at bounding box center [289, 247] width 127 height 18
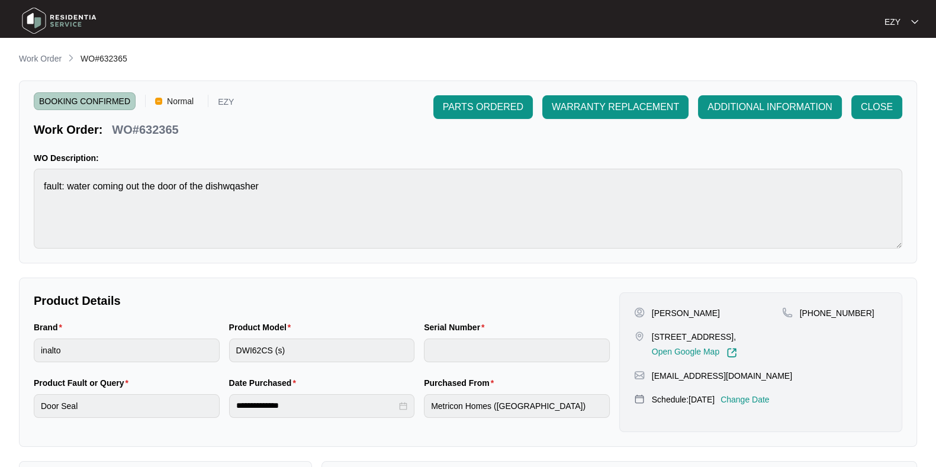
scroll to position [317, 0]
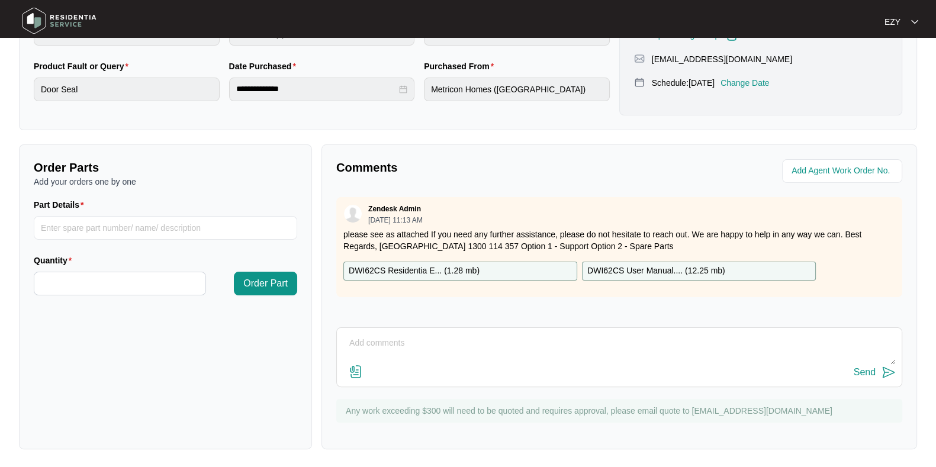
click at [353, 341] on textarea at bounding box center [619, 349] width 553 height 31
type textarea "h"
click at [425, 349] on textarea "Hi team, our technican atteded" at bounding box center [619, 349] width 553 height 31
click at [421, 347] on textarea "Hi team, our technican atteded" at bounding box center [619, 349] width 553 height 31
click at [450, 338] on textarea "Hi team, our technician atteded" at bounding box center [619, 349] width 553 height 31
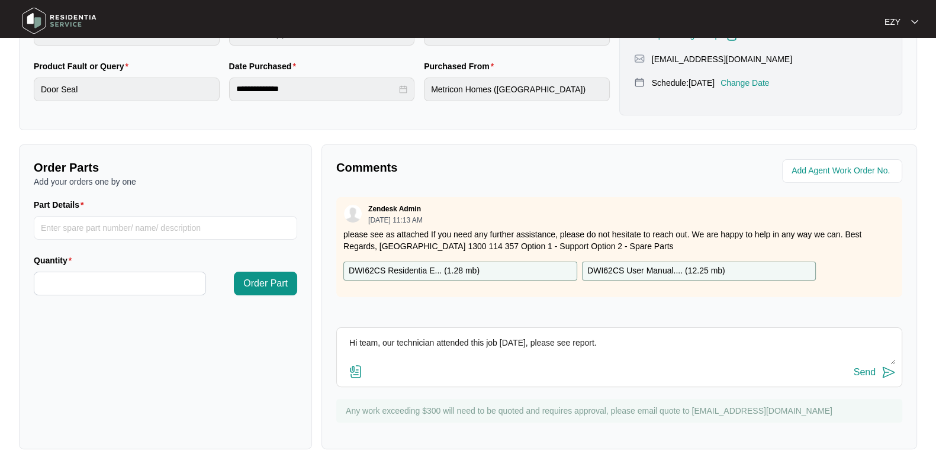
paste textarea "Checked and confirmed fault. Condensation coming out from right side of the doo…"
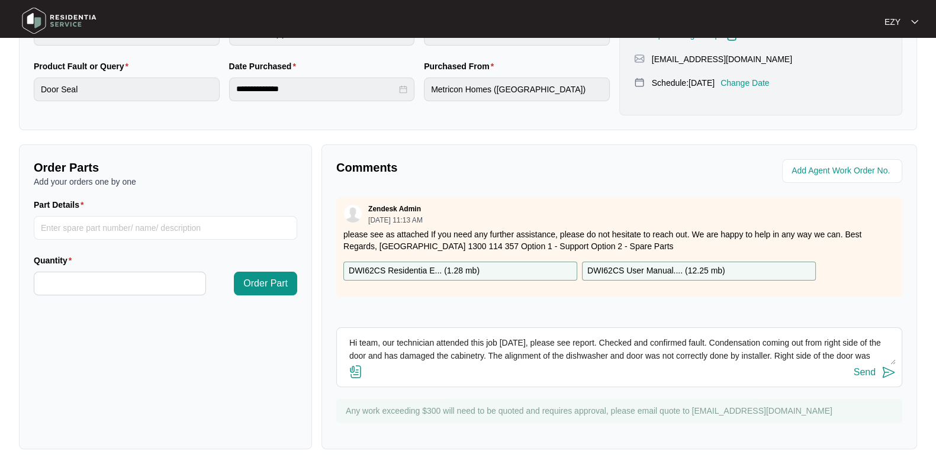
type textarea "Hi team, our technician attended this job [DATE], please see report. Checked an…"
click at [858, 378] on button "Send" at bounding box center [875, 373] width 42 height 16
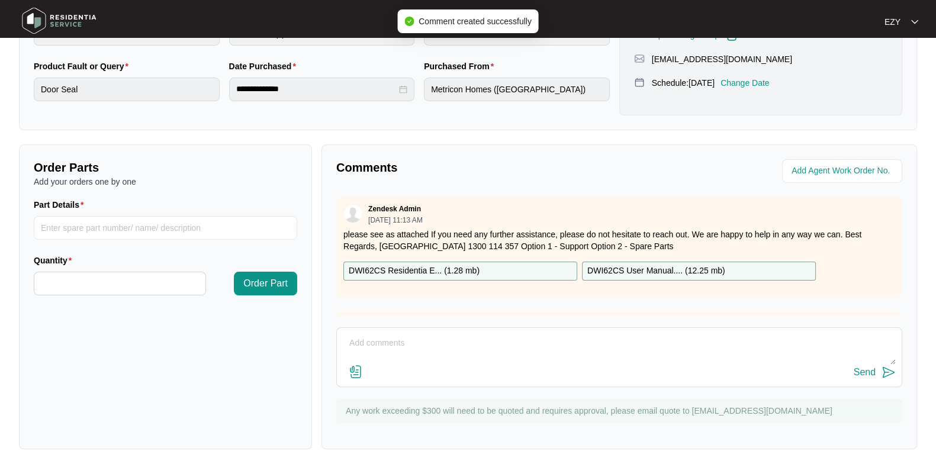
scroll to position [0, 0]
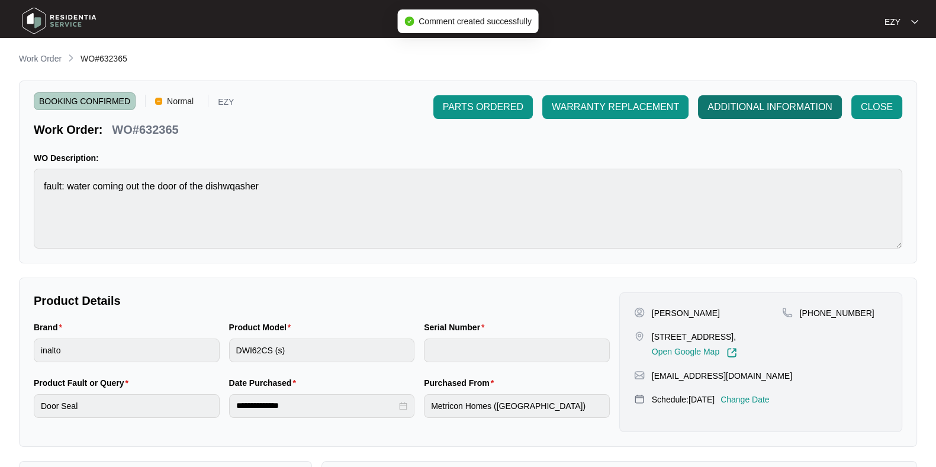
click at [719, 105] on span "ADDITIONAL INFORMATION" at bounding box center [770, 107] width 125 height 14
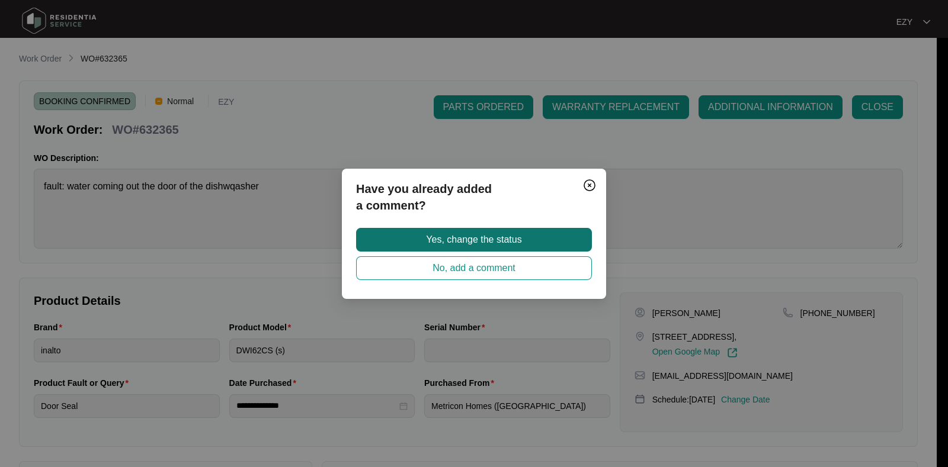
click at [531, 232] on button "Yes, change the status" at bounding box center [474, 240] width 236 height 24
